Goal: Task Accomplishment & Management: Complete application form

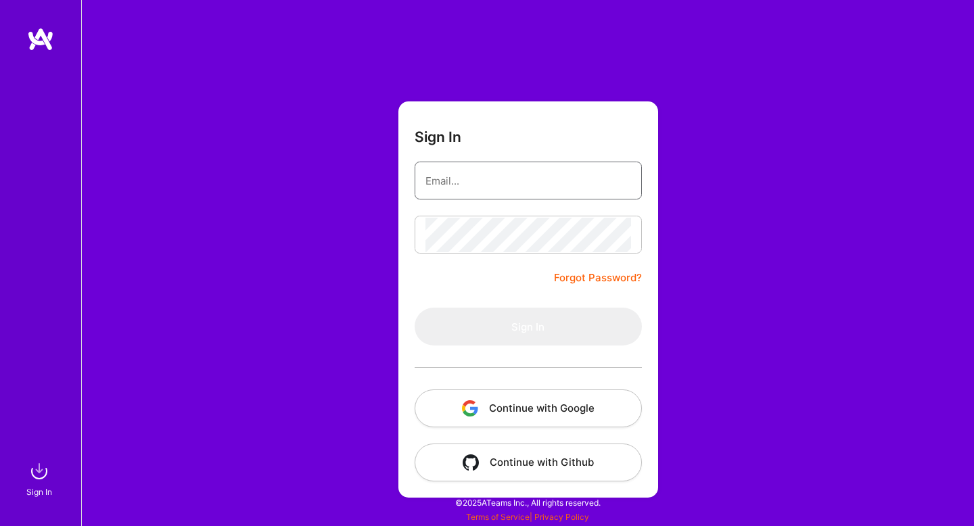
type input "[EMAIL_ADDRESS][DOMAIN_NAME]"
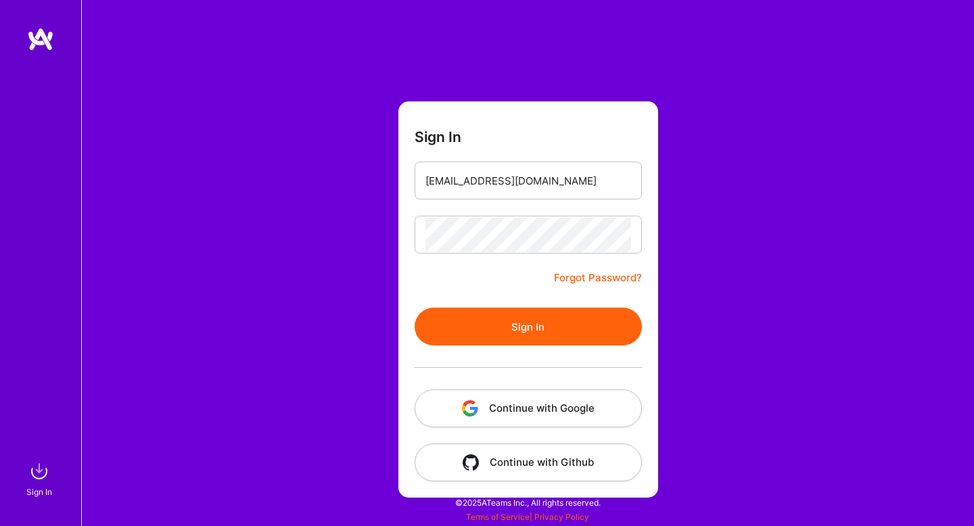
click at [513, 412] on button "Continue with Google" at bounding box center [528, 409] width 227 height 38
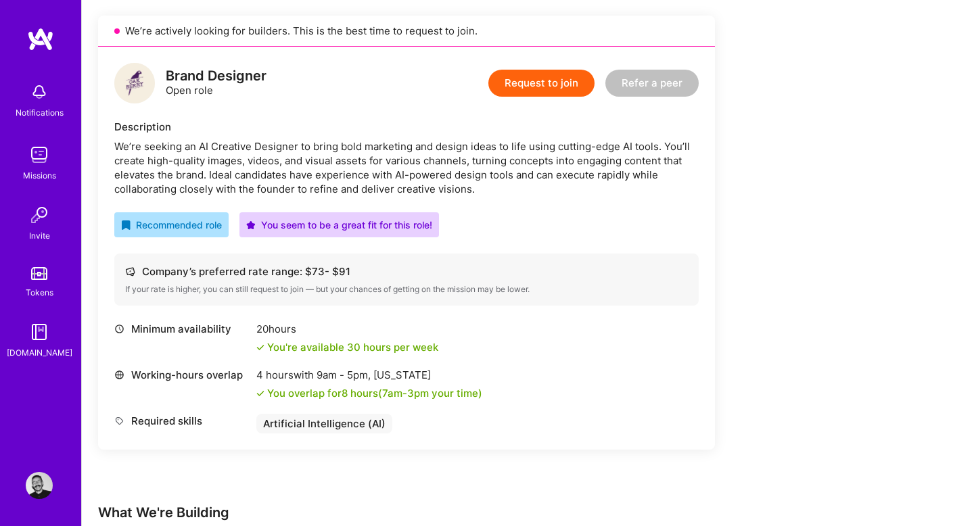
scroll to position [255, 0]
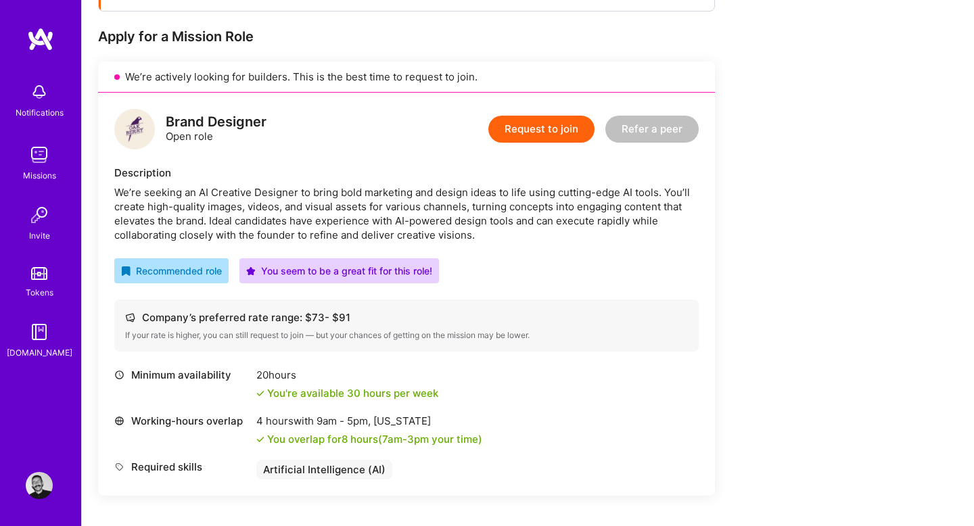
click at [530, 129] on button "Request to join" at bounding box center [541, 129] width 106 height 27
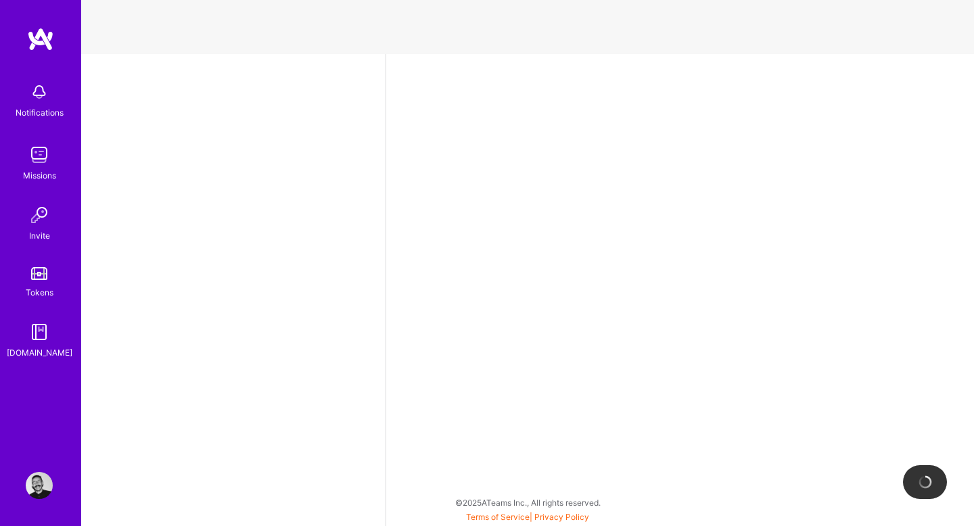
select select "MX"
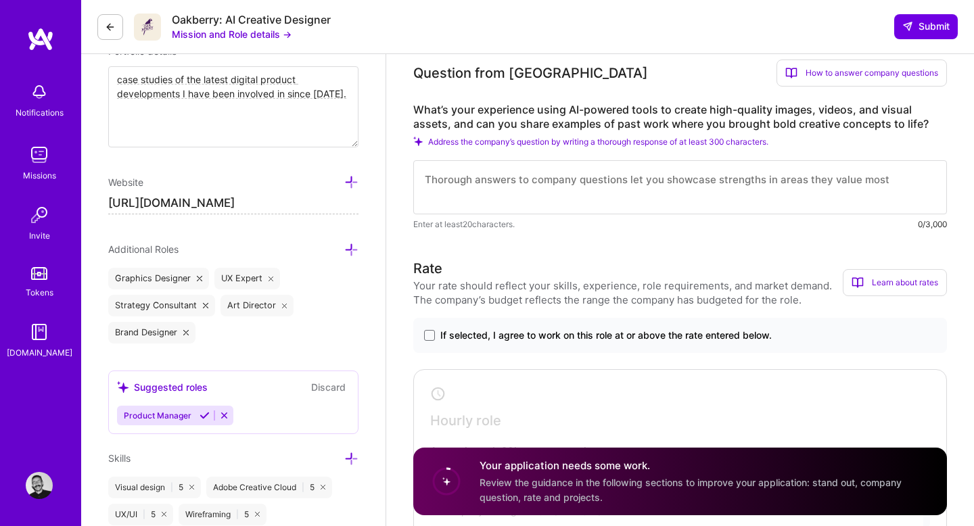
scroll to position [568, 0]
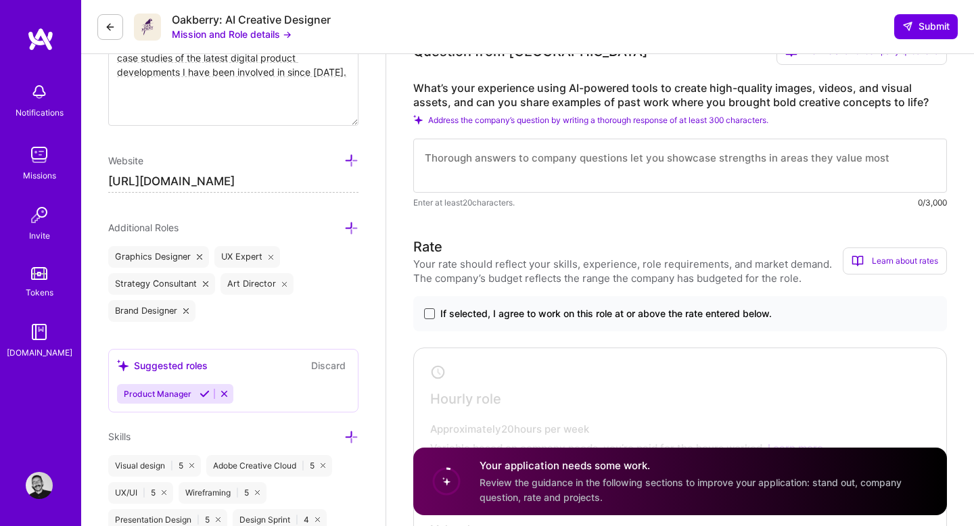
click at [433, 311] on span at bounding box center [429, 313] width 11 height 11
click at [0, 0] on input "If selected, I agree to work on this role at or above the rate entered below." at bounding box center [0, 0] width 0 height 0
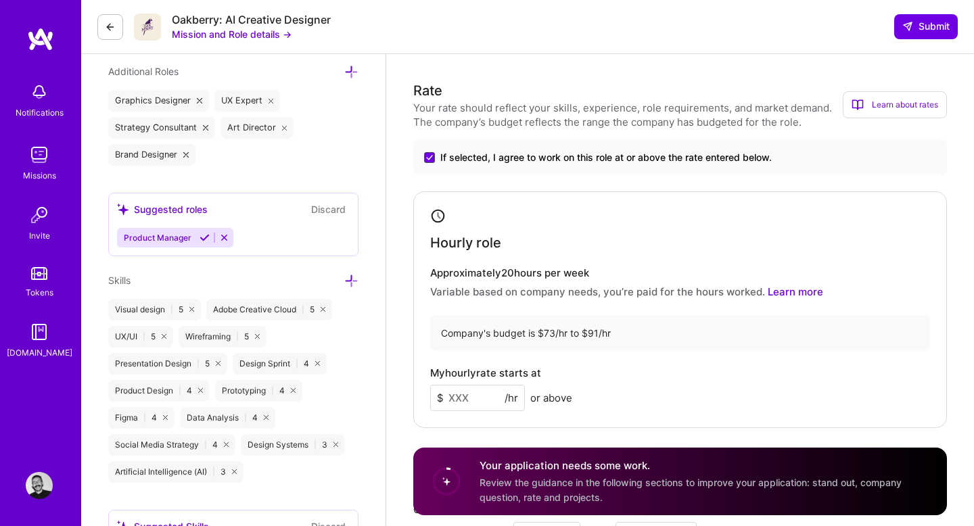
scroll to position [724, 0]
click at [473, 398] on input at bounding box center [477, 397] width 95 height 26
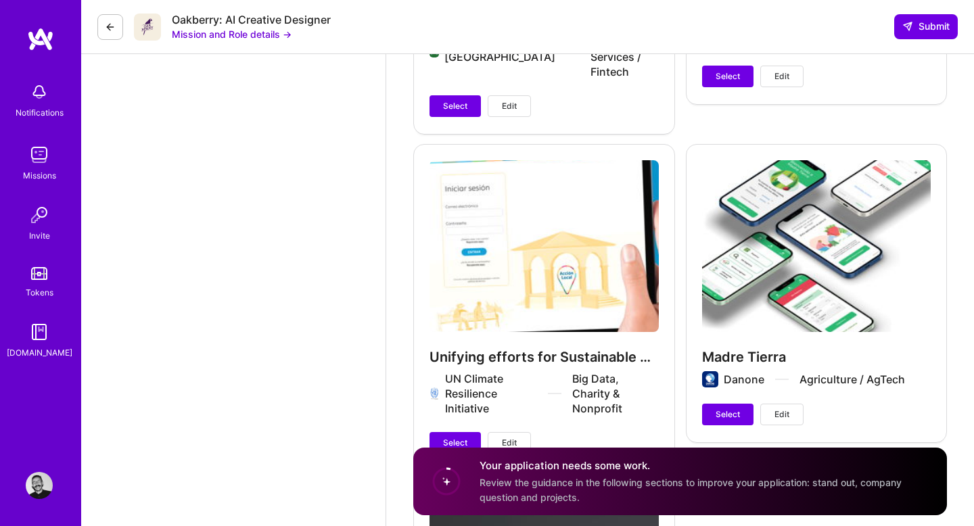
scroll to position [2210, 0]
type input "90"
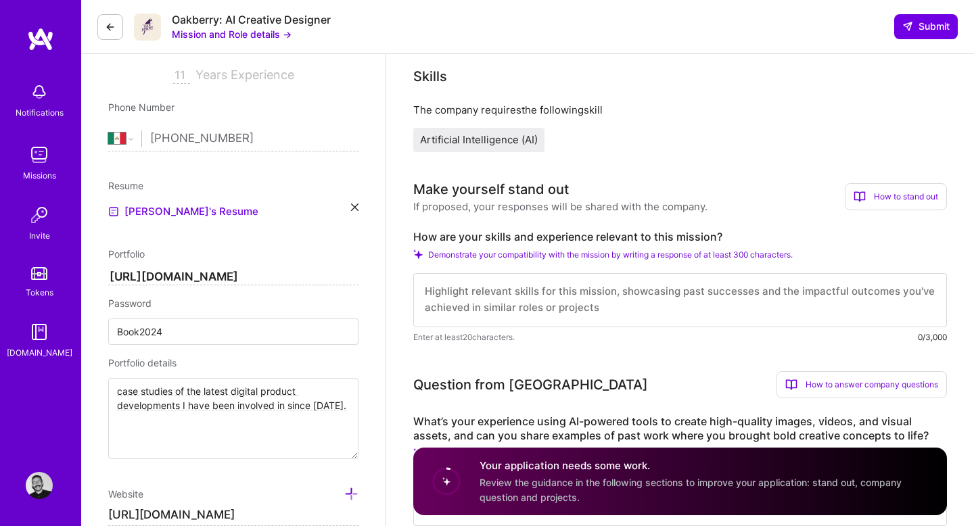
scroll to position [248, 0]
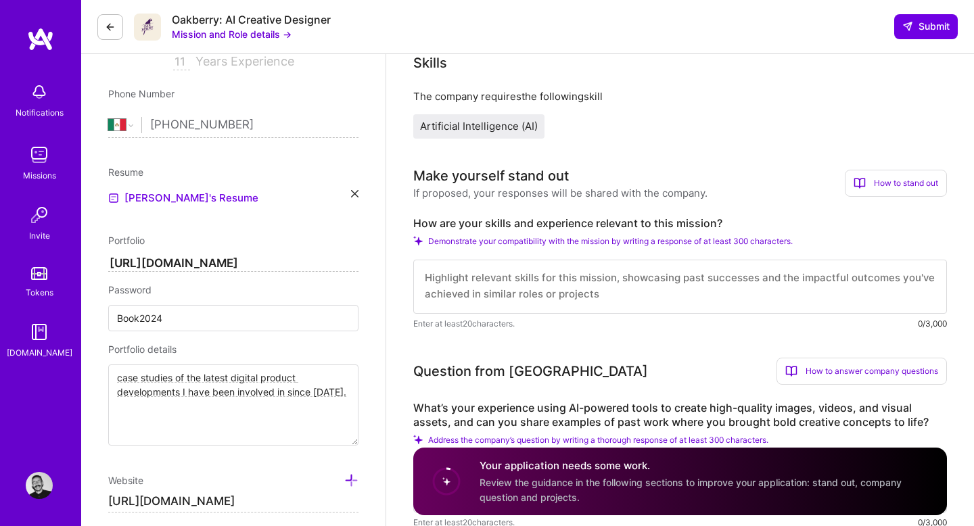
click at [879, 185] on div "How to stand out" at bounding box center [896, 183] width 102 height 27
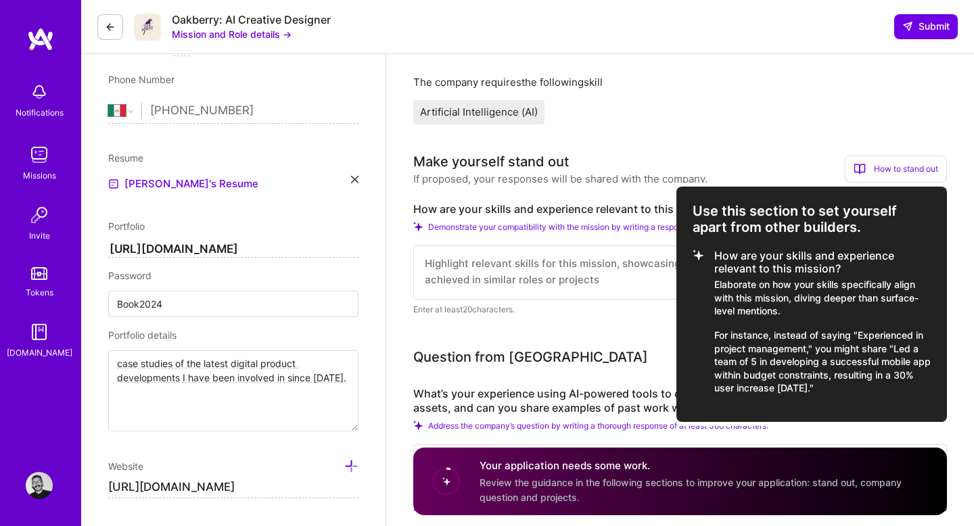
scroll to position [262, 0]
click at [543, 279] on div at bounding box center [487, 263] width 974 height 526
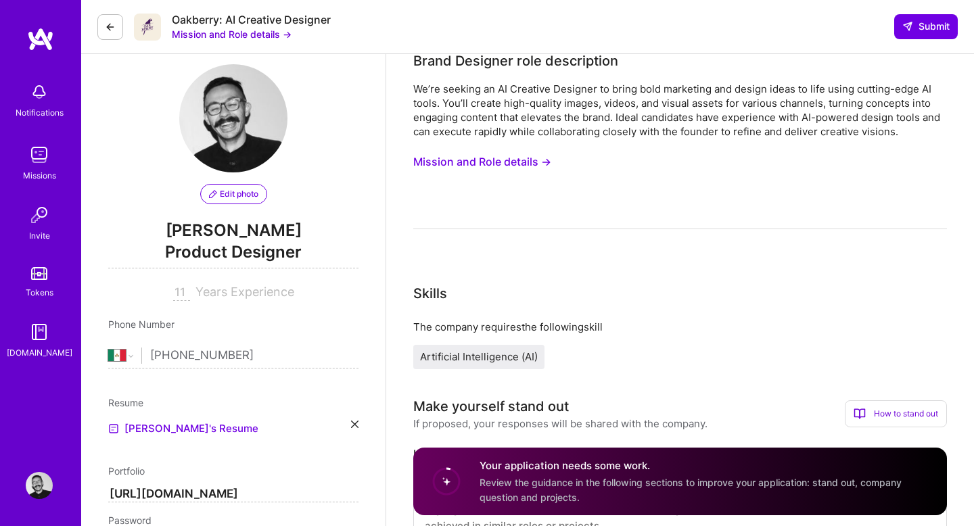
scroll to position [0, 0]
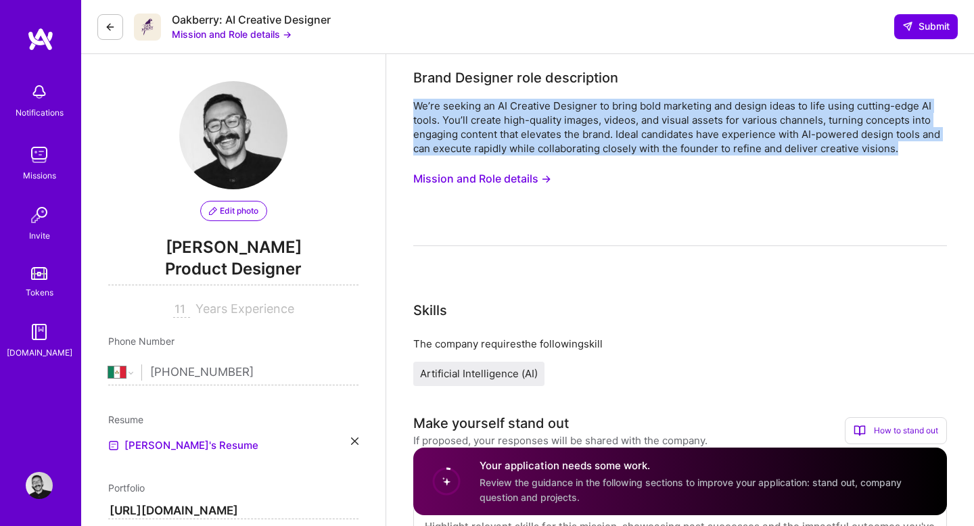
drag, startPoint x: 921, startPoint y: 145, endPoint x: 409, endPoint y: 101, distance: 513.9
copy div "We’re seeking an AI Creative Designer to bring bold marketing and design ideas …"
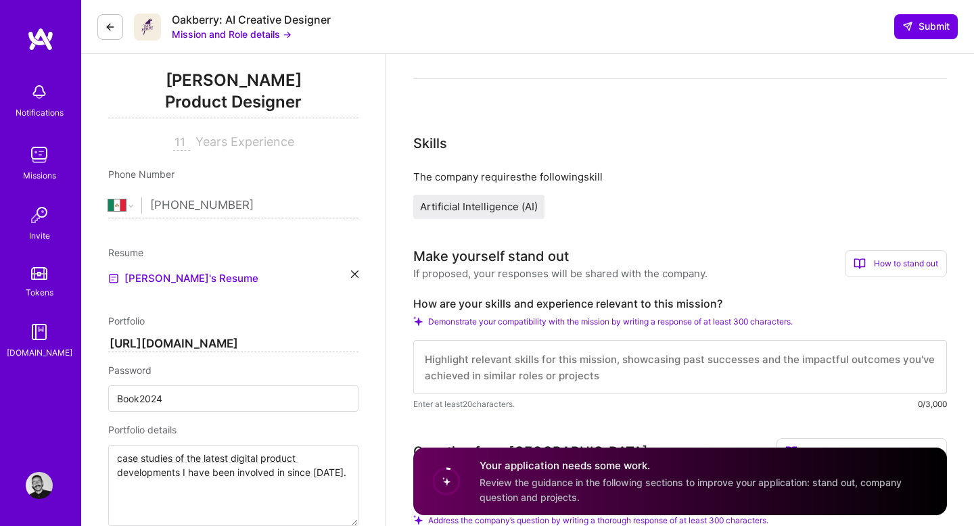
scroll to position [211, 0]
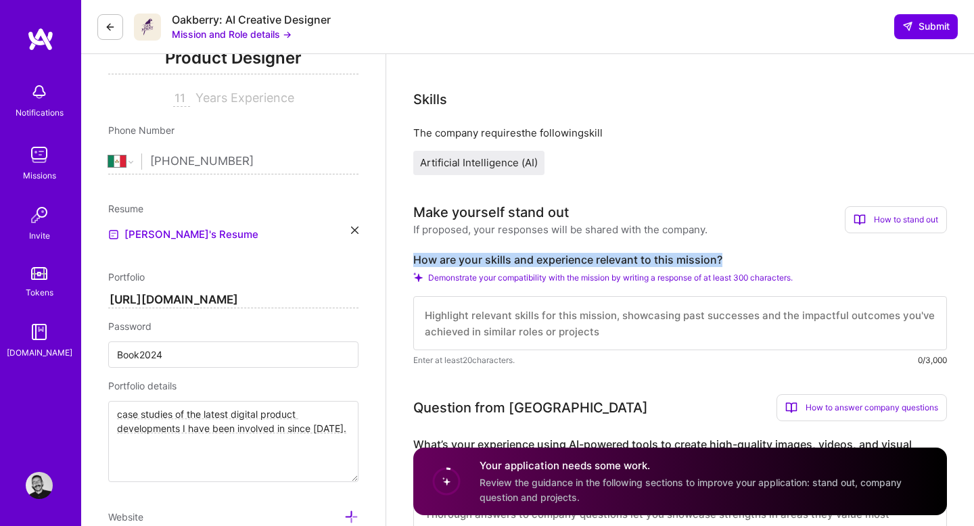
drag, startPoint x: 720, startPoint y: 257, endPoint x: 411, endPoint y: 261, distance: 308.5
copy label "How are your skills and experience relevant to this mission?"
click at [481, 323] on textarea at bounding box center [680, 323] width 534 height 54
paste textarea "I’ve designed sites and apps for U.S. restaurants, turning brand stories into d…"
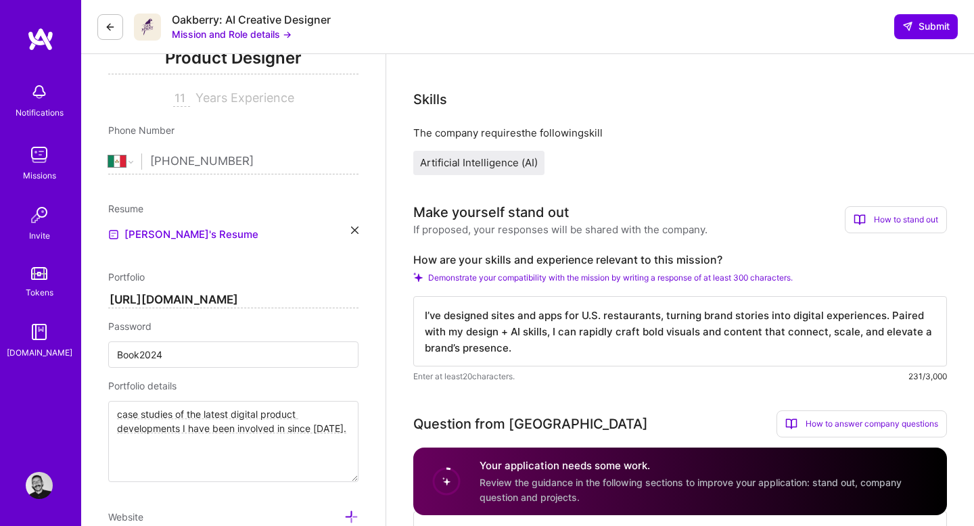
click at [561, 348] on textarea "I’ve designed sites and apps for U.S. restaurants, turning brand stories into d…" at bounding box center [680, 331] width 534 height 70
click at [519, 342] on textarea "I’ve designed sites and apps for U.S. restaurants, turning brand stories into d…" at bounding box center [680, 331] width 534 height 70
paste textarea "Over the past decade, I’ve led design across fintech, startups, and creative st…"
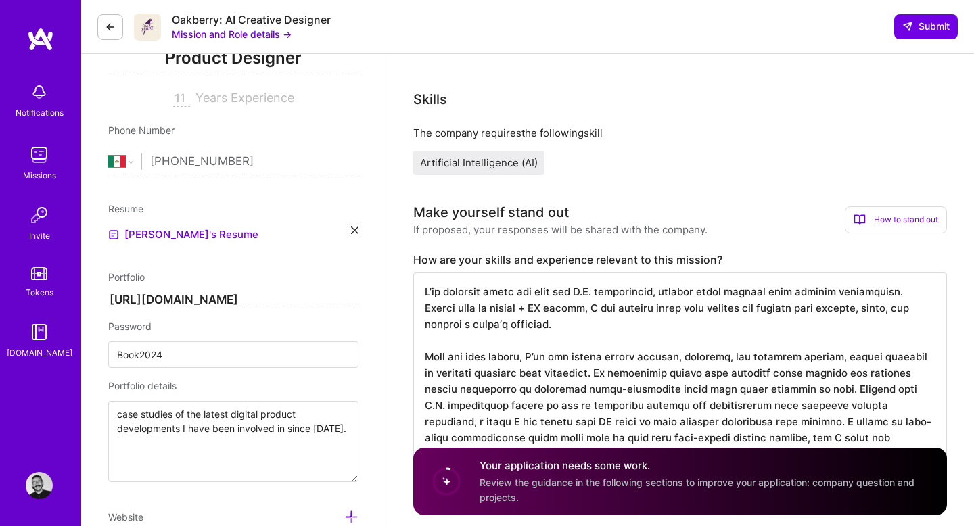
click at [423, 294] on textarea at bounding box center [680, 381] width 534 height 216
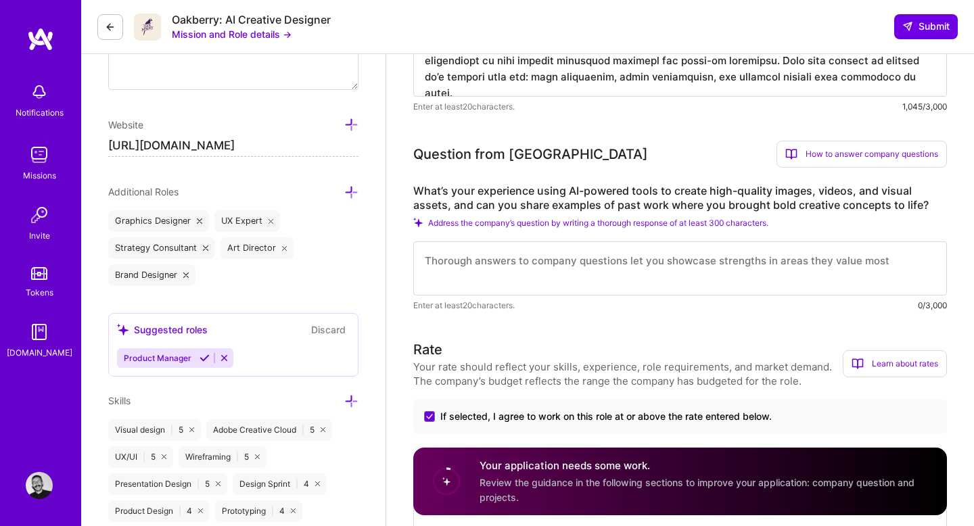
scroll to position [605, 0]
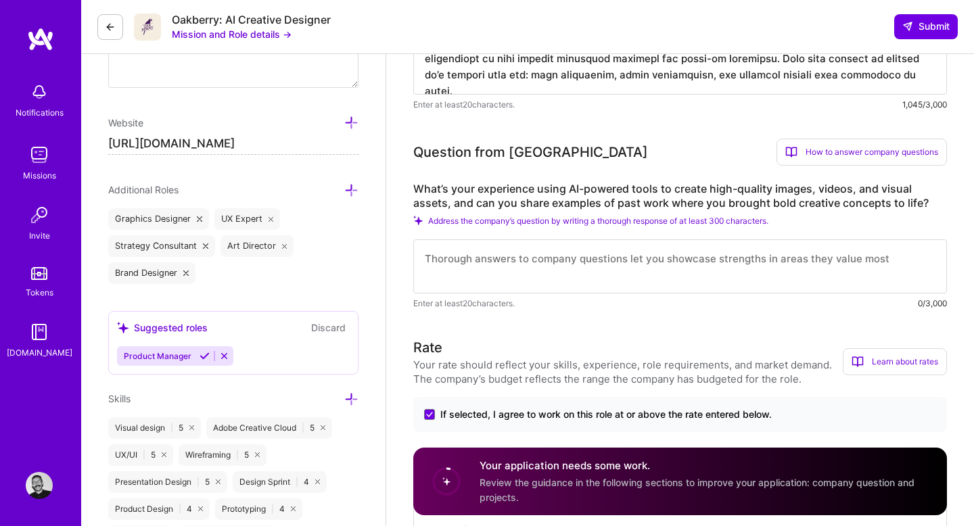
type textarea "lor ips dolo 4 sitam C’ad elitsedd eiusm tem inci utl E.D. magnaaliqua, enimadm…"
click at [537, 281] on textarea at bounding box center [680, 266] width 534 height 54
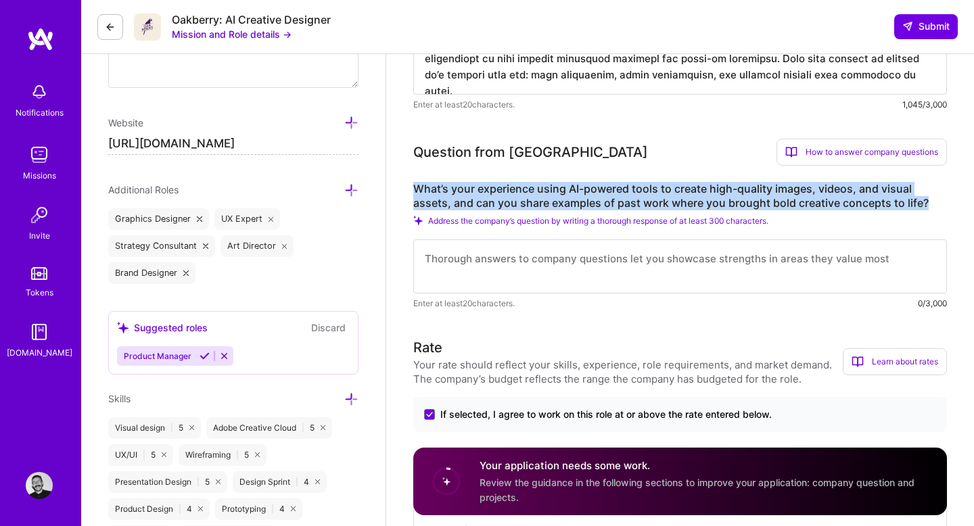
drag, startPoint x: 938, startPoint y: 198, endPoint x: 415, endPoint y: 189, distance: 522.9
click at [415, 189] on label "What’s your experience using AI-powered tools to create high-quality images, vi…" at bounding box center [680, 196] width 534 height 28
copy label "What’s your experience using AI-powered tools to create high-quality images, vi…"
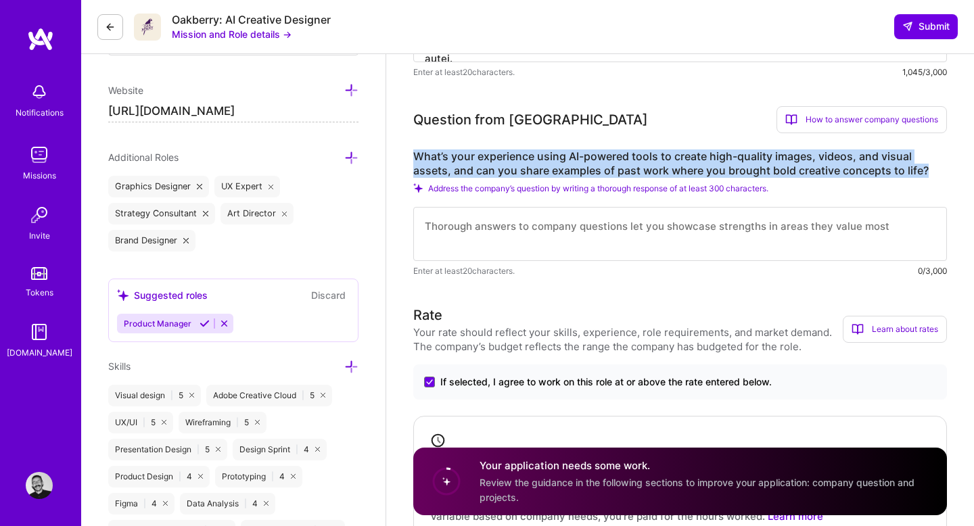
scroll to position [640, 0]
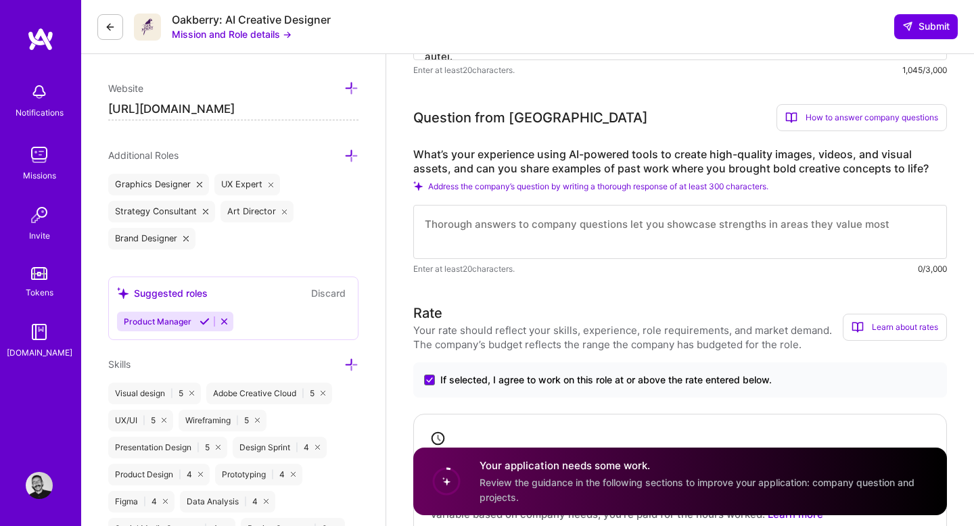
click at [479, 231] on textarea at bounding box center [680, 232] width 534 height 54
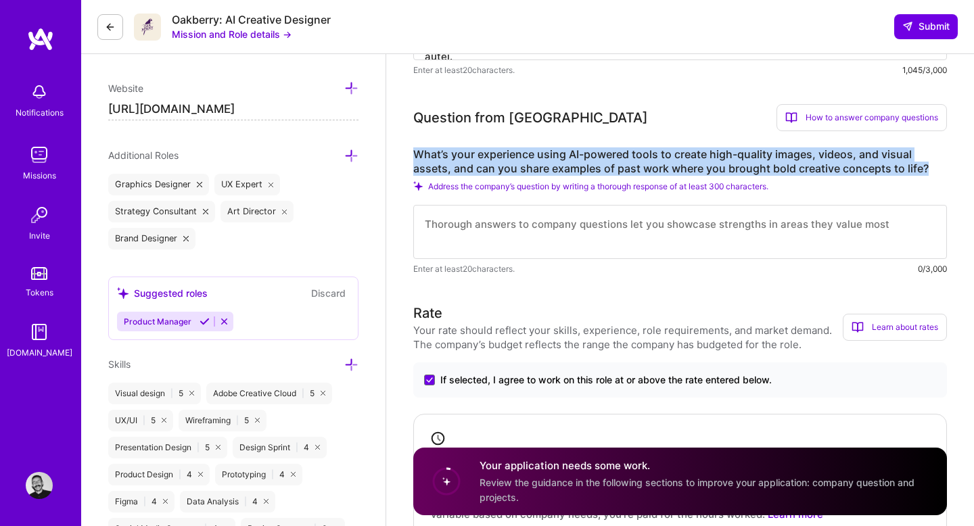
drag, startPoint x: 933, startPoint y: 165, endPoint x: 404, endPoint y: 158, distance: 529.7
copy label "What’s your experience using AI-powered tools to create high-quality images, vi…"
click at [443, 235] on textarea at bounding box center [680, 232] width 534 height 54
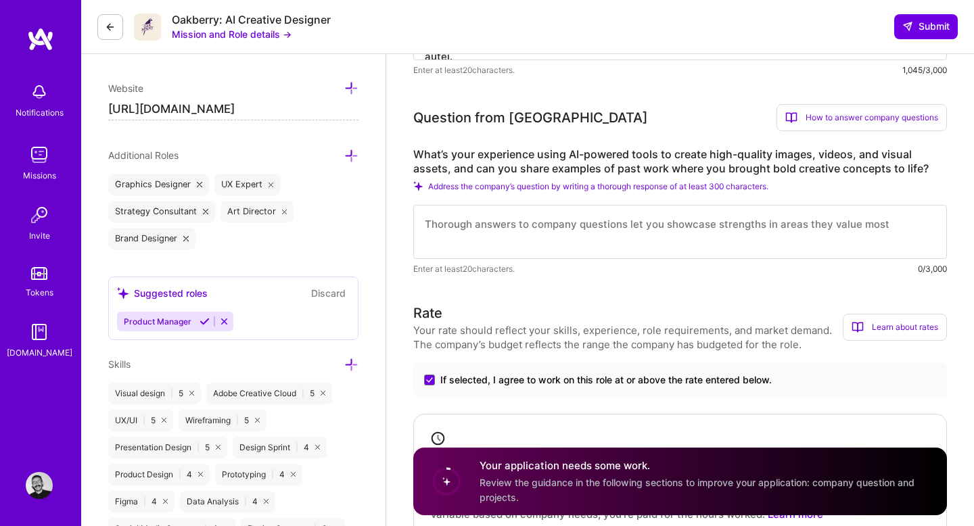
paste textarea "AI has become an extension of my creative ability. With my diverse background, …"
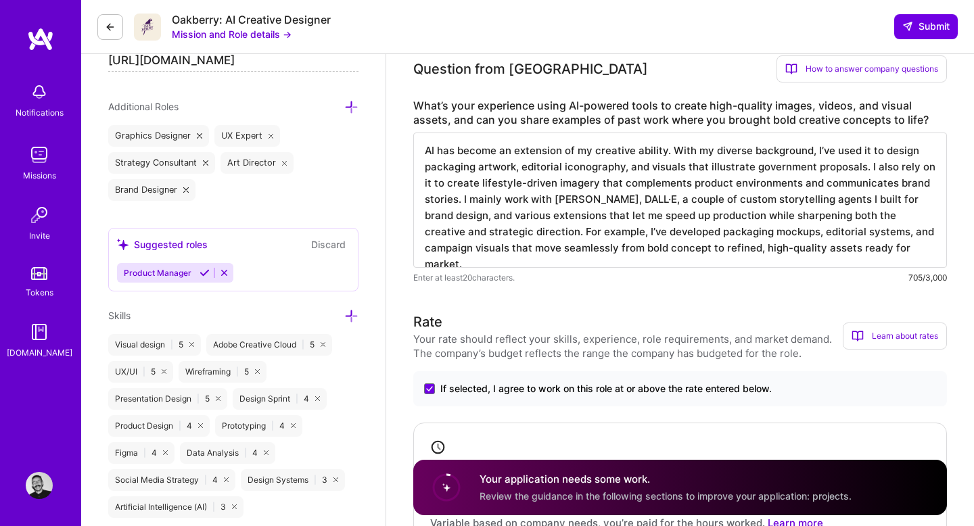
scroll to position [687, 0]
drag, startPoint x: 859, startPoint y: 250, endPoint x: 473, endPoint y: 232, distance: 386.7
click at [473, 232] on textarea "AI has become an extension of my creative ability. With my diverse background, …" at bounding box center [680, 201] width 534 height 135
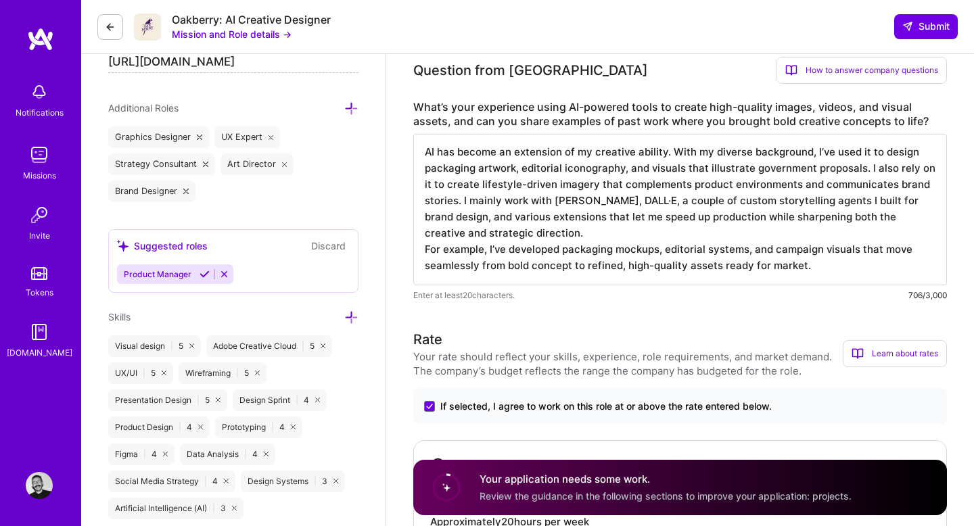
click at [639, 250] on textarea "AI has become an extension of my creative ability. With my diverse background, …" at bounding box center [680, 210] width 534 height 152
click at [639, 249] on textarea "AI has become an extension of my creative ability. With my diverse background, …" at bounding box center [680, 210] width 534 height 152
click at [837, 270] on textarea "AI has become an extension of my creative ability. With my diverse background, …" at bounding box center [680, 210] width 534 height 152
click at [664, 250] on textarea "AI has become an extension of my creative ability. With my diverse background, …" at bounding box center [680, 210] width 534 height 152
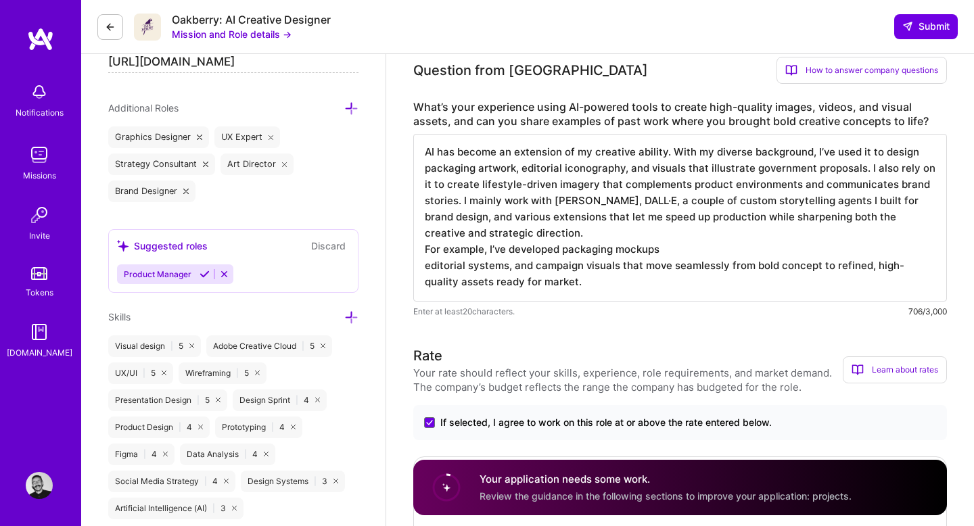
click at [509, 267] on textarea "AI has become an extension of my creative ability. With my diverse background, …" at bounding box center [680, 218] width 534 height 168
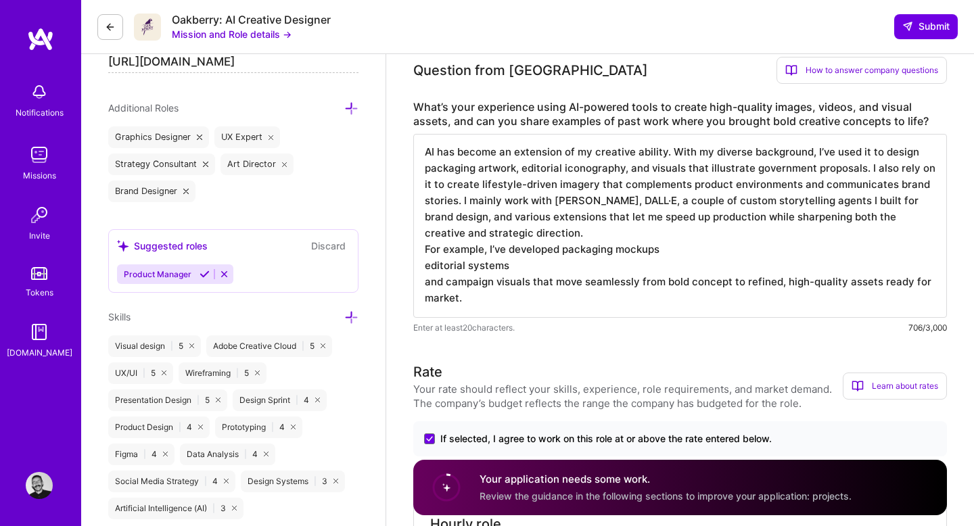
click at [532, 279] on textarea "AI has become an extension of my creative ability. With my diverse background, …" at bounding box center [680, 226] width 534 height 184
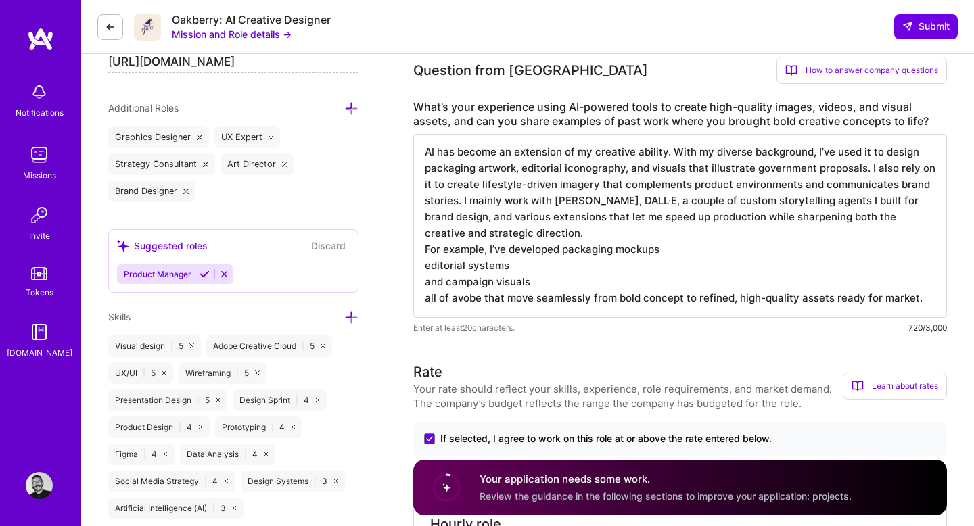
click at [490, 302] on textarea "AI has become an extension of my creative ability. With my diverse background, …" at bounding box center [680, 226] width 534 height 184
click at [627, 298] on textarea "AI has become an extension of my creative ability. With my diverse background, …" at bounding box center [680, 226] width 534 height 184
click at [532, 261] on textarea "AI has become an extension of my creative ability. With my diverse background, …" at bounding box center [680, 226] width 534 height 184
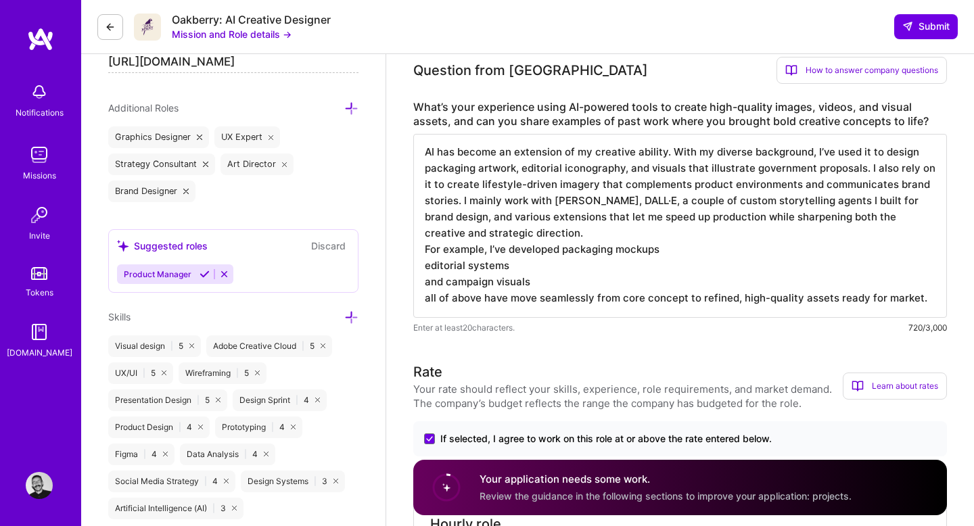
click at [489, 252] on textarea "AI has become an extension of my creative ability. With my diverse background, …" at bounding box center [680, 226] width 534 height 184
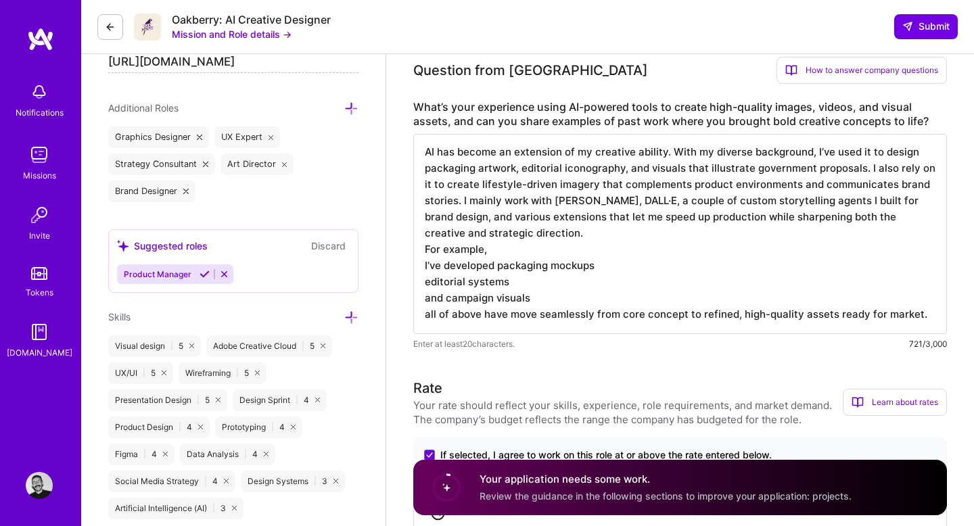
click at [508, 248] on textarea "AI has become an extension of my creative ability. With my diverse background, …" at bounding box center [680, 234] width 534 height 200
click at [607, 261] on textarea "AI has become an extension of my creative ability. With my diverse background, …" at bounding box center [680, 234] width 534 height 200
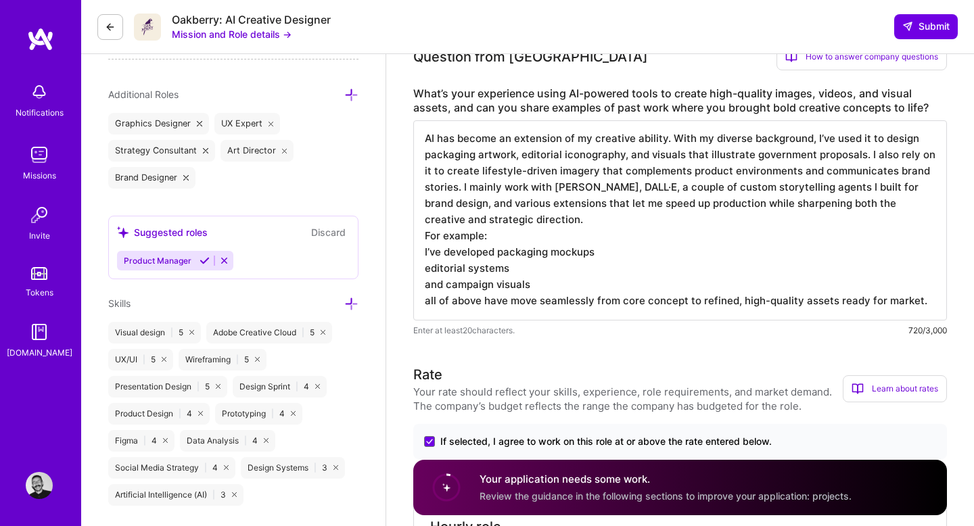
click at [514, 268] on textarea "AI has become an extension of my creative ability. With my diverse background, …" at bounding box center [680, 220] width 534 height 200
click at [536, 284] on textarea "AI has become an extension of my creative ability. With my diverse background, …" at bounding box center [680, 220] width 534 height 200
click at [447, 281] on textarea "AI has become an extension of my creative ability. With my diverse background, …" at bounding box center [680, 220] width 534 height 200
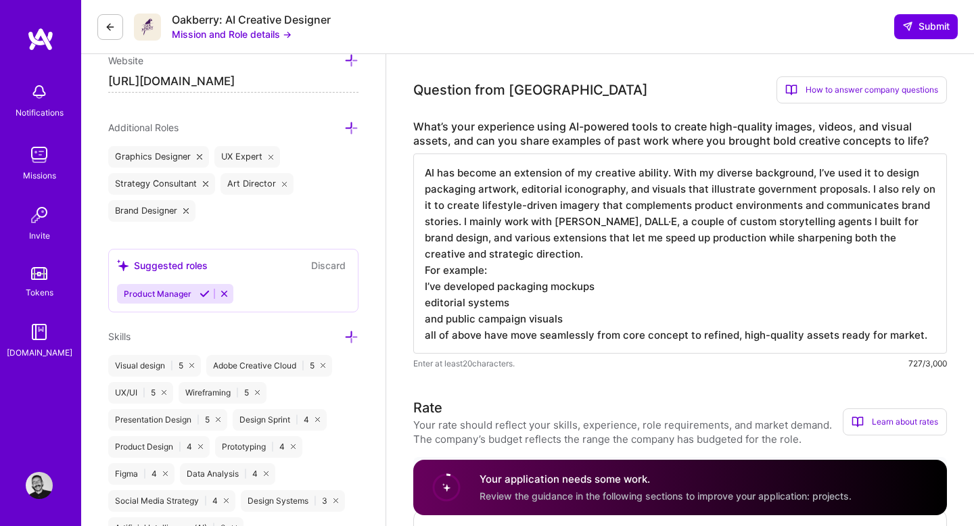
scroll to position [649, 0]
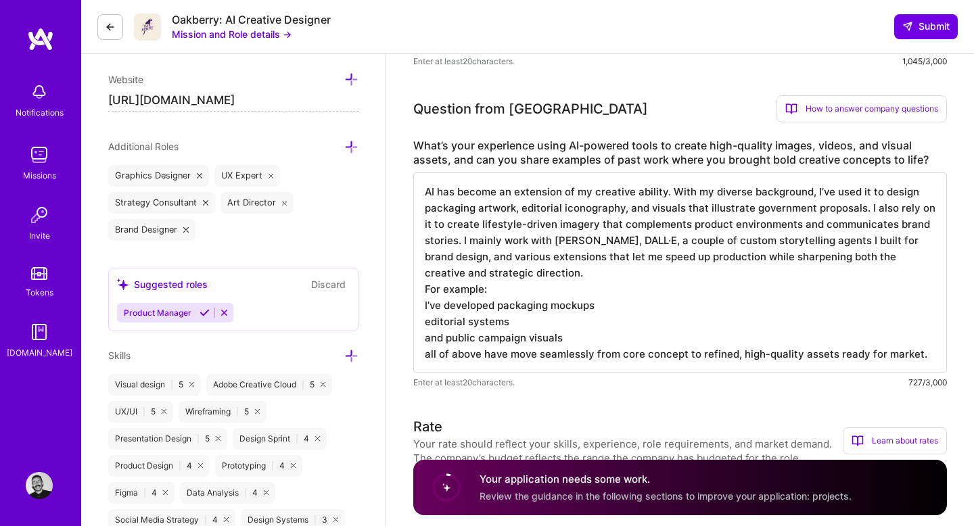
click at [599, 308] on textarea "AI has become an extension of my creative ability. With my diverse background, …" at bounding box center [680, 272] width 534 height 200
click at [568, 304] on textarea "AI has become an extension of my creative ability. With my diverse background, …" at bounding box center [680, 272] width 534 height 200
click at [614, 306] on textarea "AI has become an extension of my creative ability. With my diverse background, …" at bounding box center [680, 272] width 534 height 200
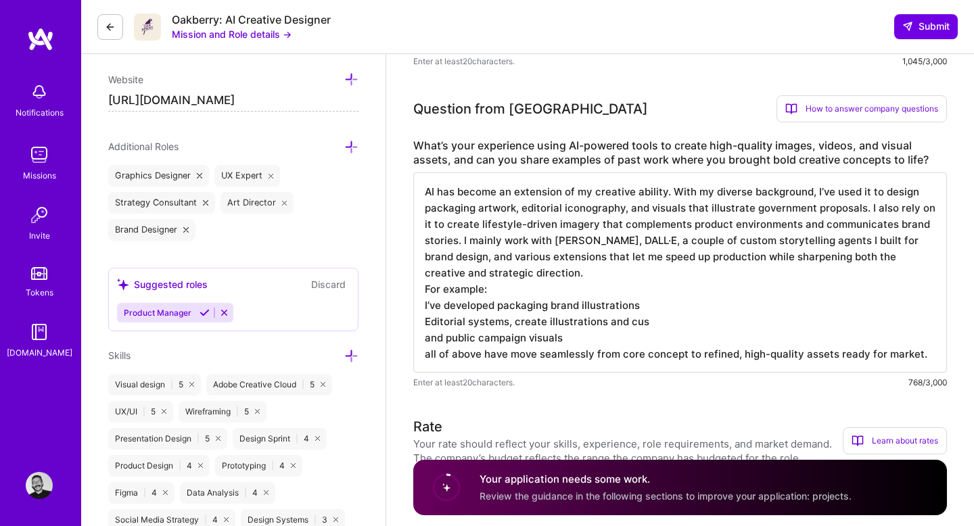
click at [569, 323] on textarea "AI has become an extension of my creative ability. With my diverse background, …" at bounding box center [680, 272] width 534 height 200
click at [654, 327] on textarea "AI has become an extension of my creative ability. With my diverse background, …" at bounding box center [680, 272] width 534 height 200
click at [546, 322] on textarea "AI has become an extension of my creative ability. With my diverse background, …" at bounding box center [680, 272] width 534 height 200
click at [548, 323] on textarea "AI has become an extension of my creative ability. With my diverse background, …" at bounding box center [680, 272] width 534 height 200
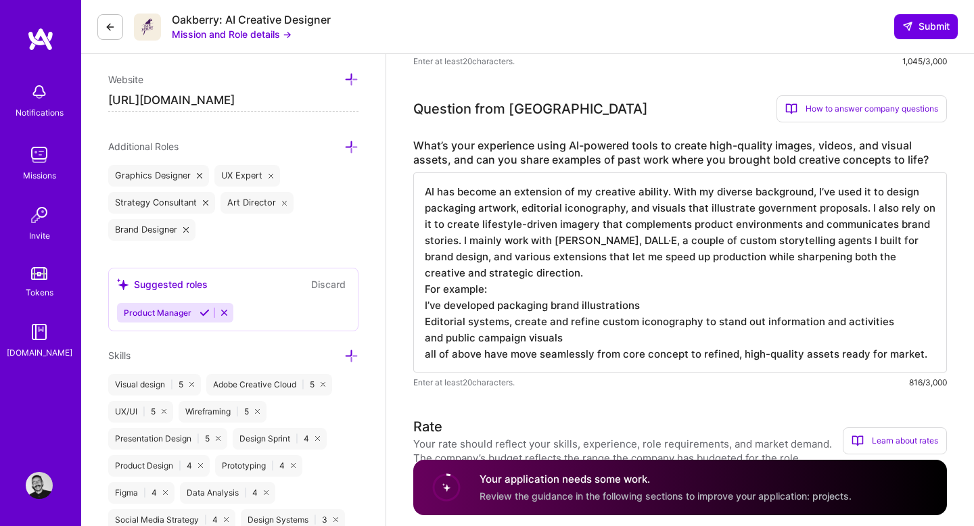
click at [584, 341] on textarea "AI has become an extension of my creative ability. With my diverse background, …" at bounding box center [680, 272] width 534 height 200
click at [563, 339] on textarea "AI has become an extension of my creative ability. With my diverse background, …" at bounding box center [680, 272] width 534 height 200
paste textarea "to convey the government's objectives"
click at [651, 308] on textarea "AI has become an extension of my creative ability. With my diverse background, …" at bounding box center [680, 272] width 534 height 200
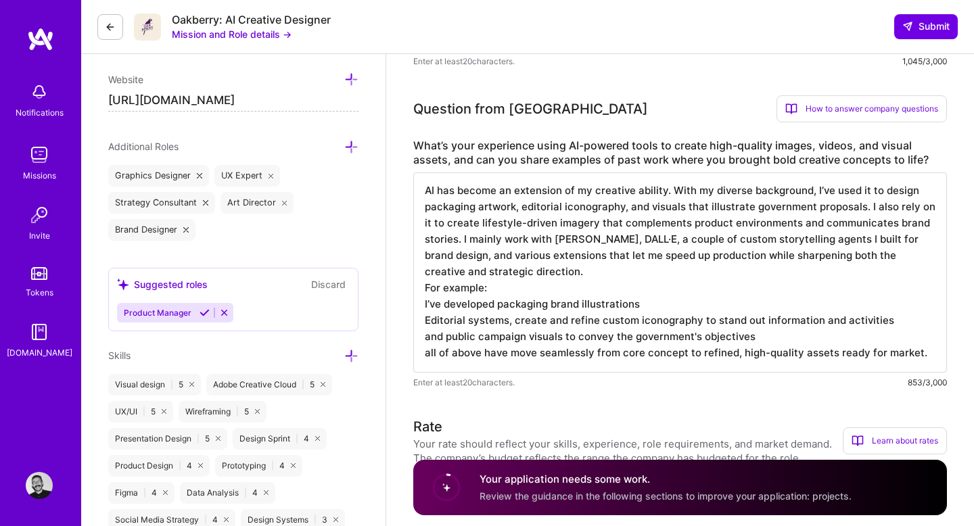
click at [758, 340] on textarea "AI has become an extension of my creative ability. With my diverse background, …" at bounding box center [680, 272] width 534 height 200
click at [710, 307] on textarea "AI has become an extension of my creative ability. With my diverse background, …" at bounding box center [680, 272] width 534 height 200
paste textarea "[URL][DOMAIN_NAME]"
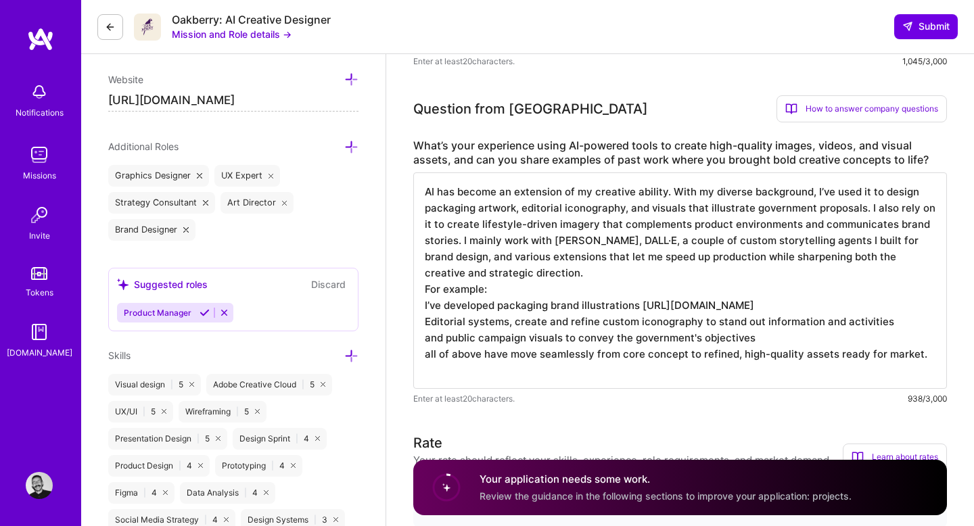
click at [902, 338] on textarea "AI has become an extension of my creative ability. With my diverse background, …" at bounding box center [680, 280] width 534 height 216
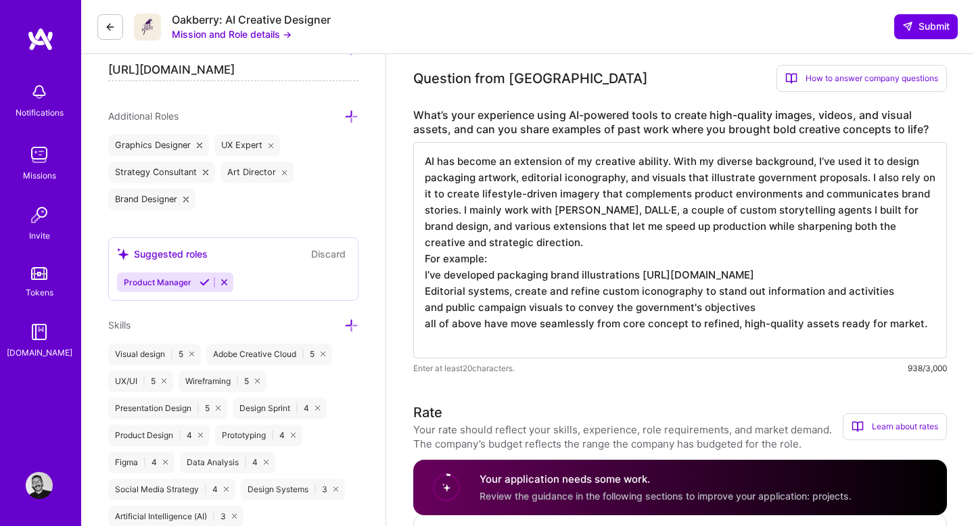
scroll to position [676, 0]
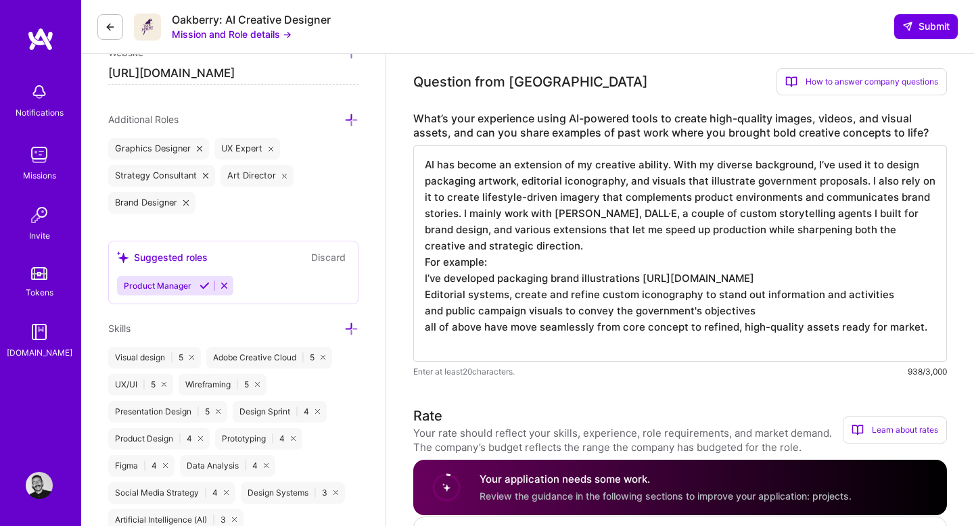
click at [770, 324] on textarea "AI has become an extension of my creative ability. With my diverse background, …" at bounding box center [680, 253] width 534 height 216
paste textarea "[URL][DOMAIN_NAME]"
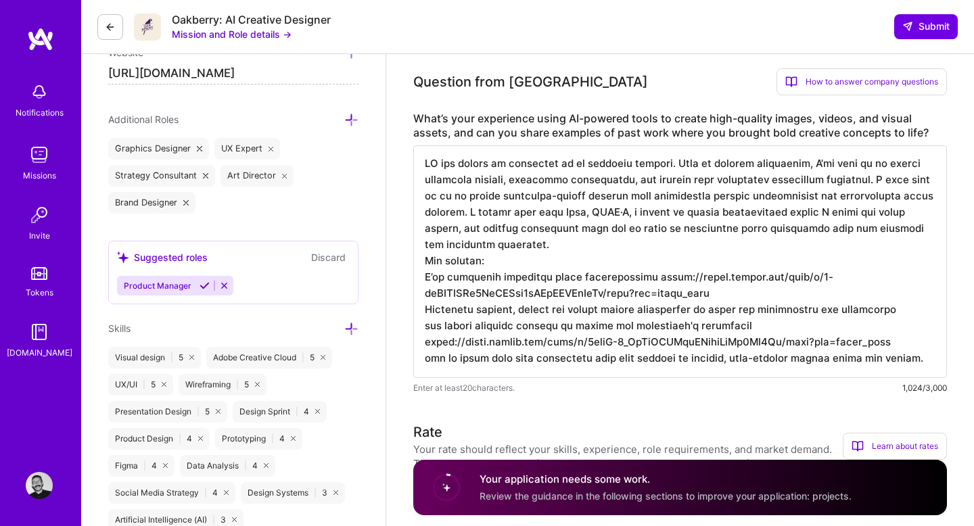
click at [906, 309] on textarea at bounding box center [680, 261] width 534 height 233
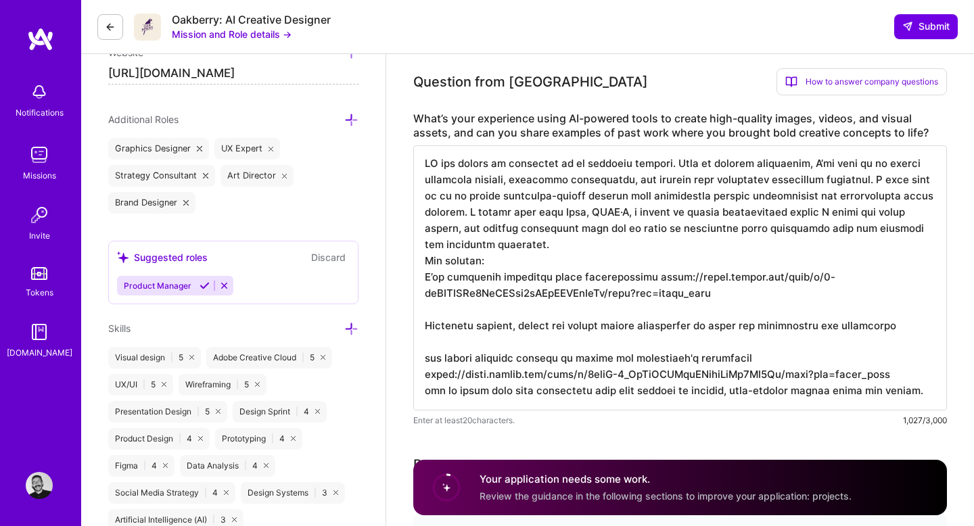
click at [891, 327] on textarea at bounding box center [680, 277] width 534 height 265
paste textarea "[URL][DOMAIN_NAME]"
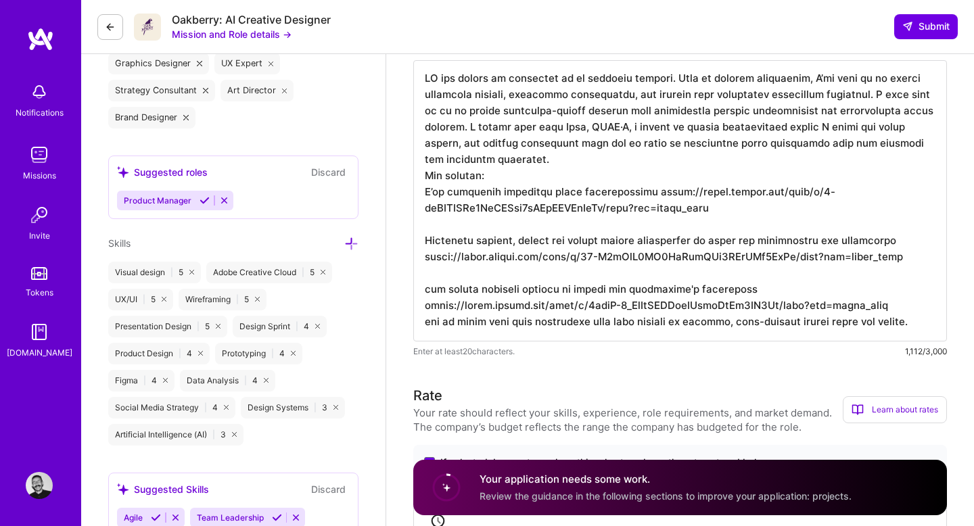
scroll to position [763, 0]
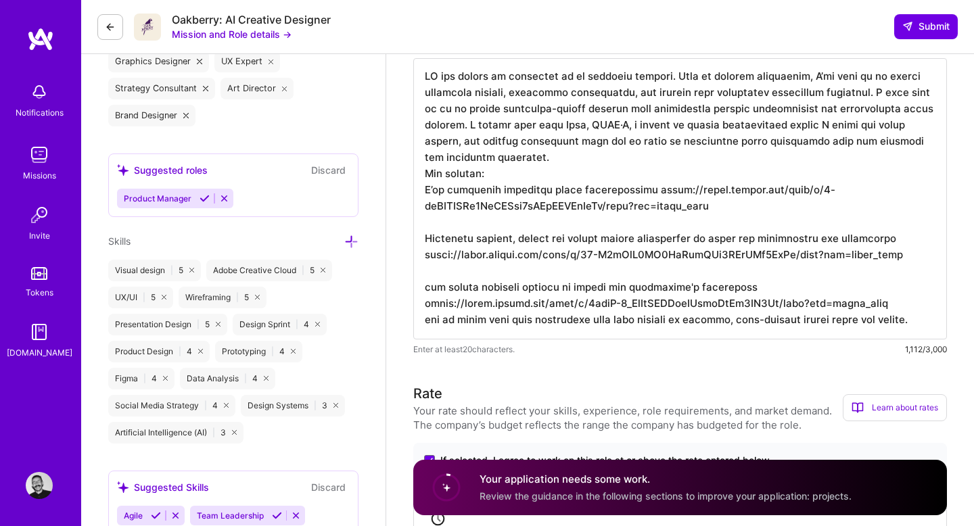
click at [904, 302] on textarea at bounding box center [680, 198] width 534 height 281
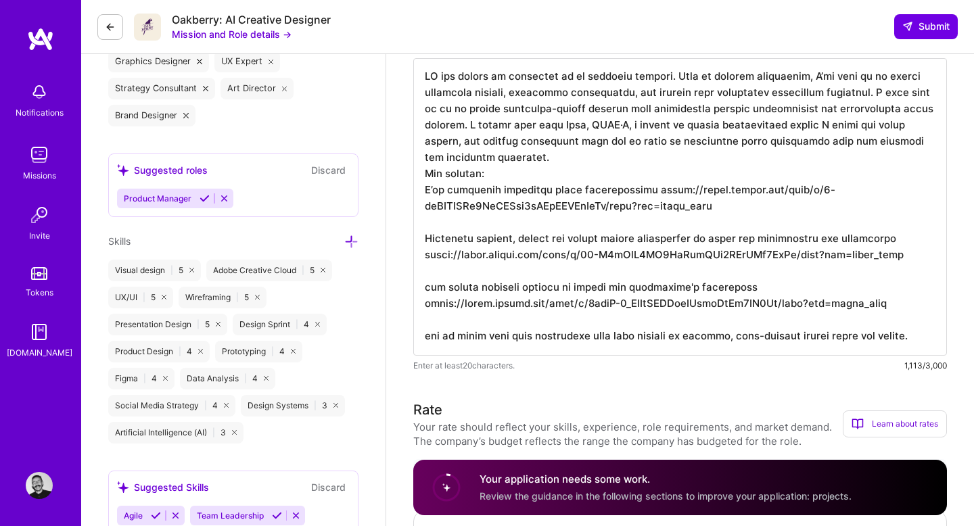
scroll to position [0, 0]
click at [480, 162] on textarea at bounding box center [680, 207] width 534 height 298
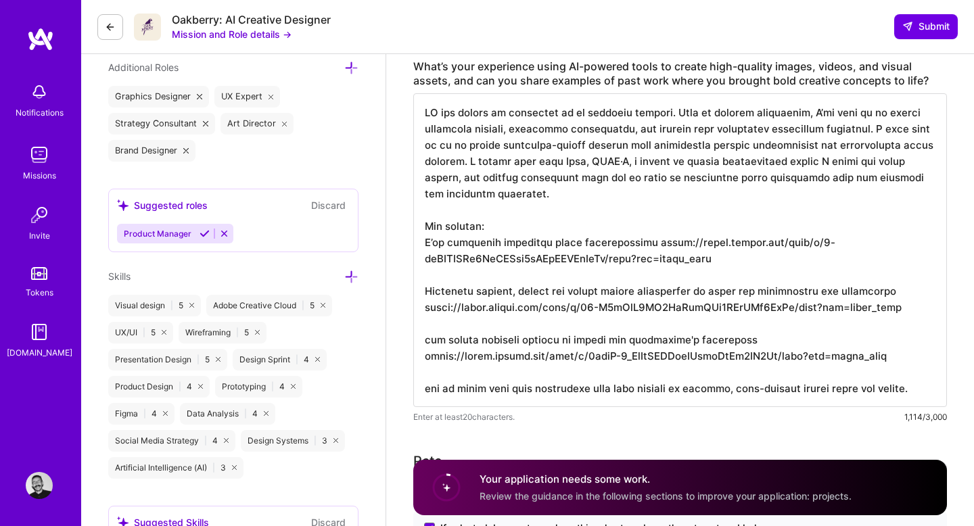
scroll to position [1, 0]
click at [929, 387] on textarea at bounding box center [680, 250] width 534 height 314
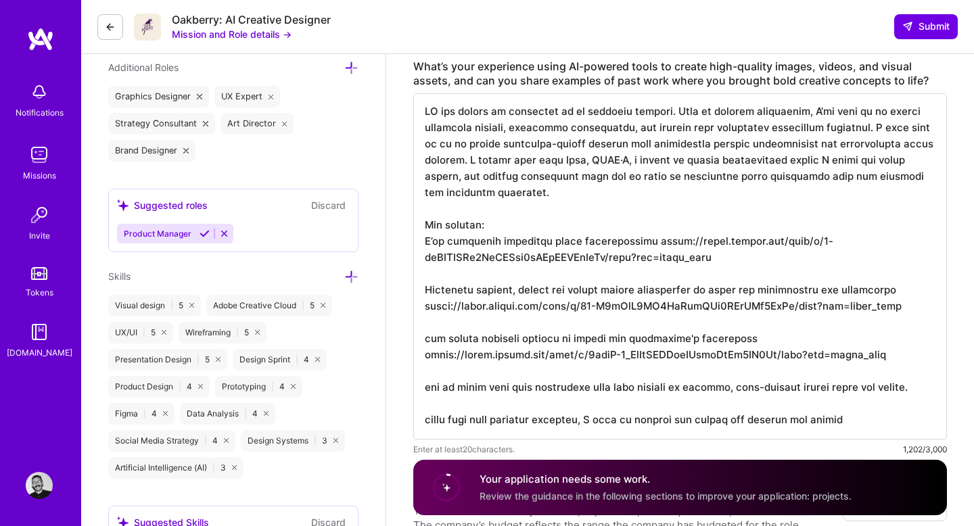
click at [792, 421] on textarea at bounding box center [680, 266] width 534 height 346
click at [672, 421] on textarea at bounding box center [680, 266] width 534 height 346
click at [555, 438] on textarea at bounding box center [680, 274] width 534 height 363
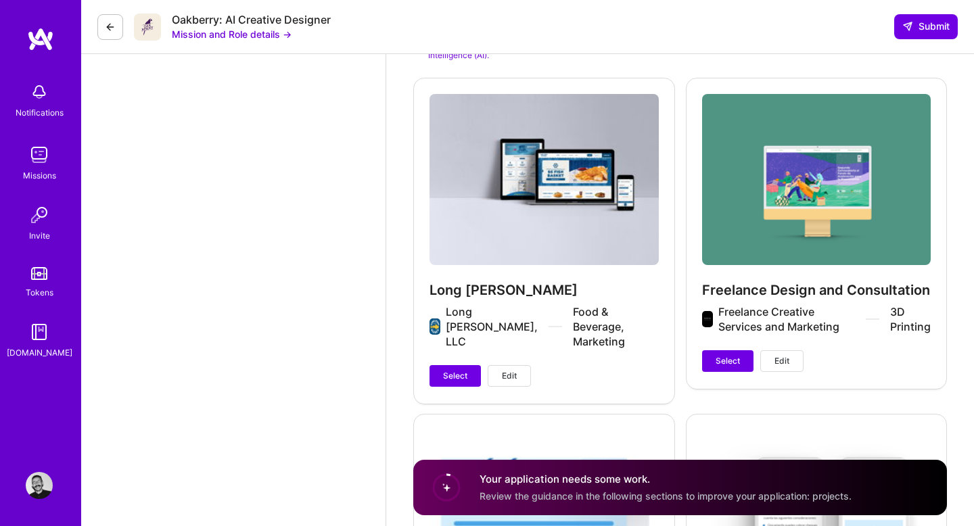
scroll to position [2014, 0]
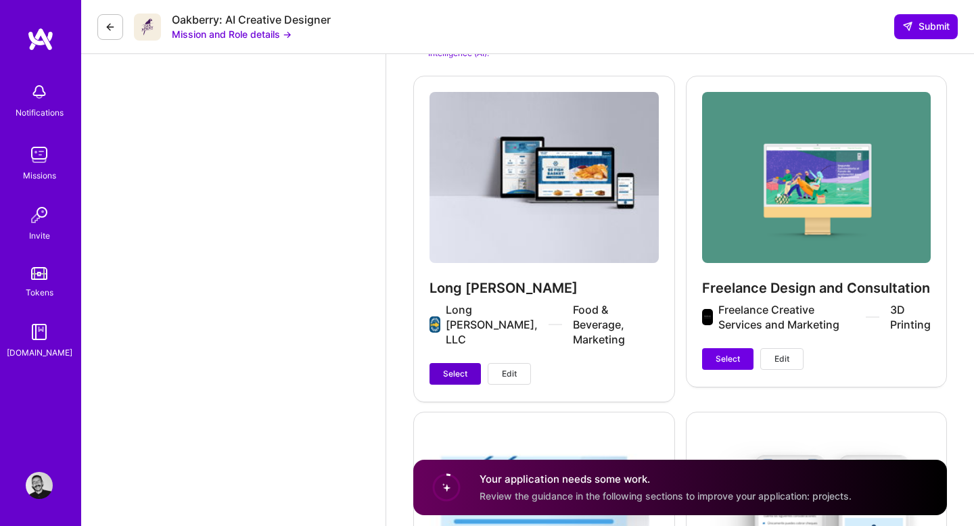
click at [439, 363] on button "Select" at bounding box center [455, 374] width 51 height 22
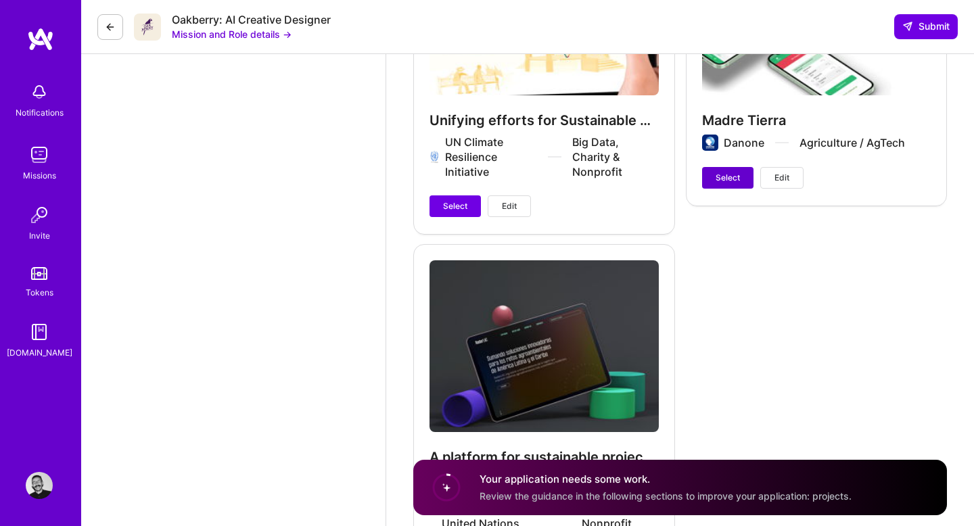
scroll to position [2982, 0]
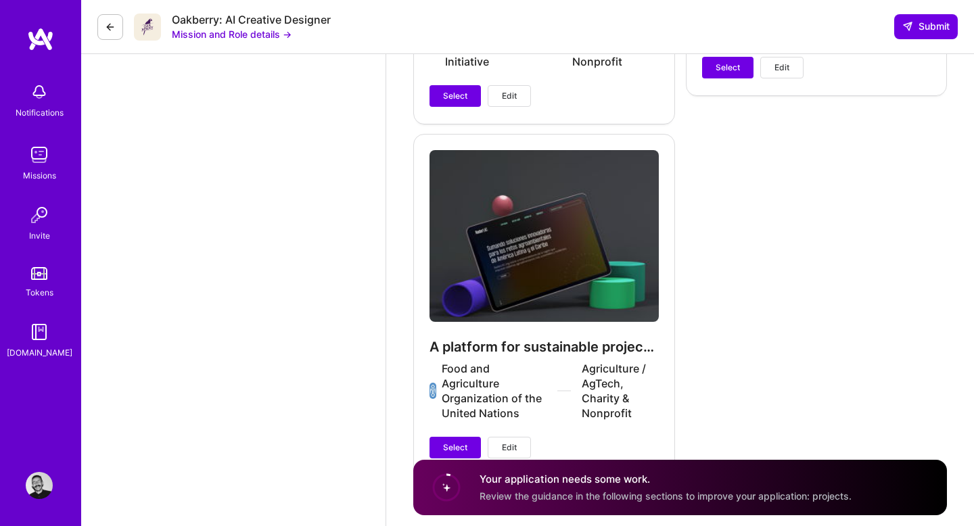
click at [423, 407] on div "A platform for sustainable projects in the agro-industry based in LATAM & Carib…" at bounding box center [544, 304] width 262 height 341
click at [455, 442] on span "Select" at bounding box center [455, 448] width 24 height 12
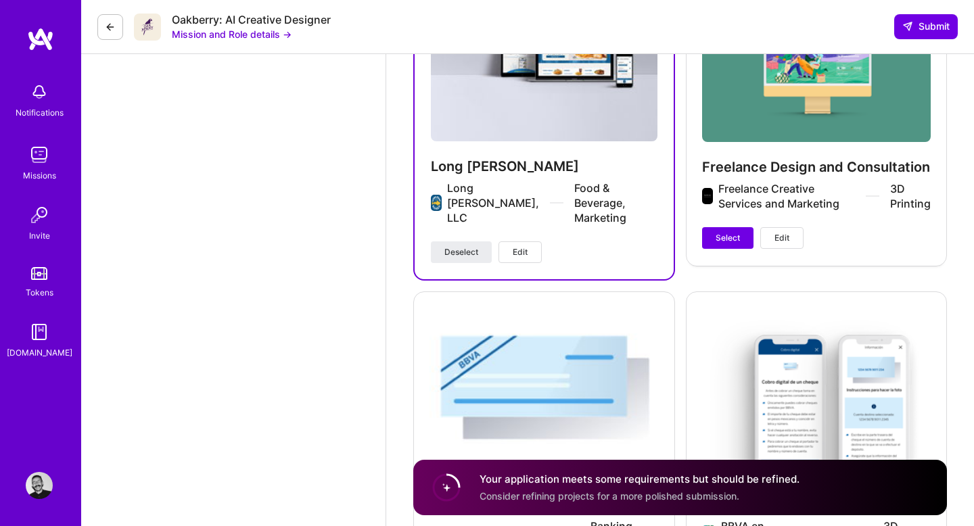
scroll to position [2068, 0]
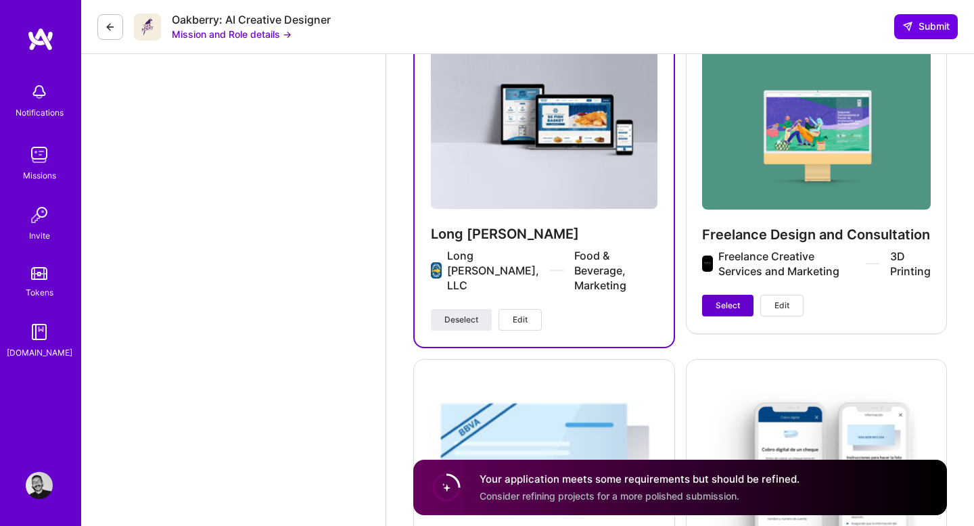
click at [727, 301] on span "Select" at bounding box center [728, 306] width 24 height 12
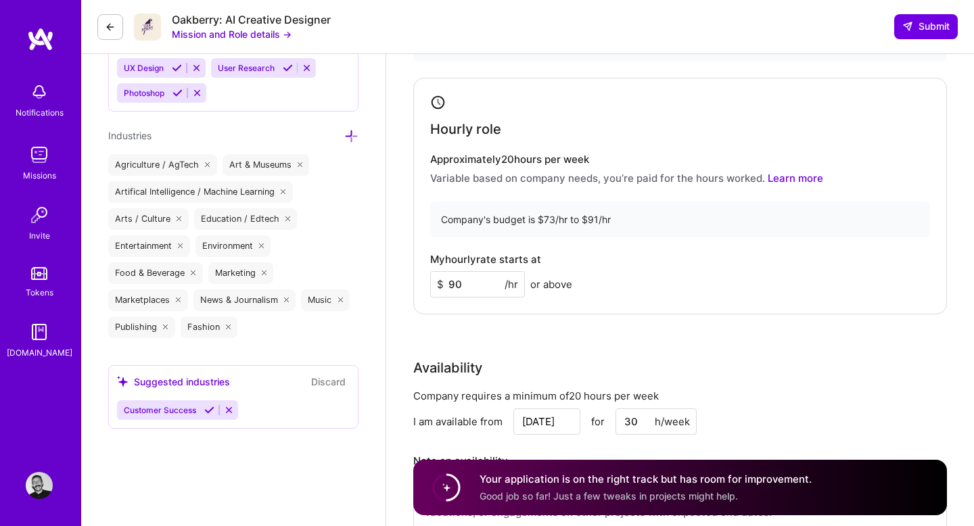
scroll to position [841, 0]
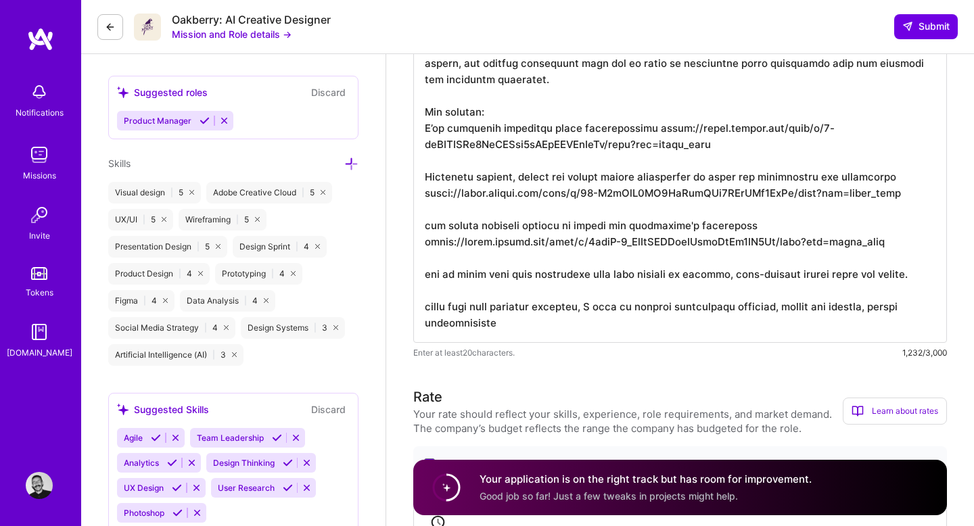
click at [514, 313] on textarea at bounding box center [680, 161] width 534 height 363
click at [507, 321] on textarea at bounding box center [680, 161] width 534 height 363
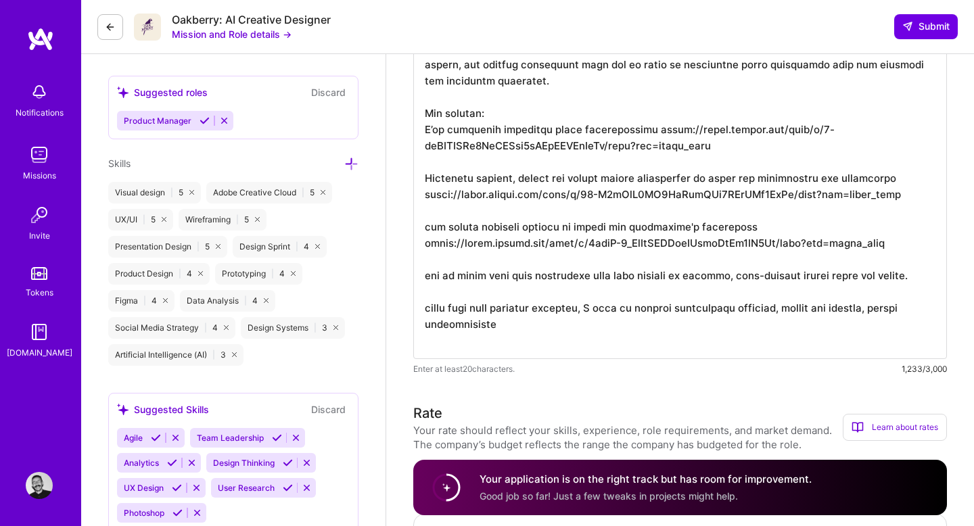
paste textarea "[URL][DOMAIN_NAME]"
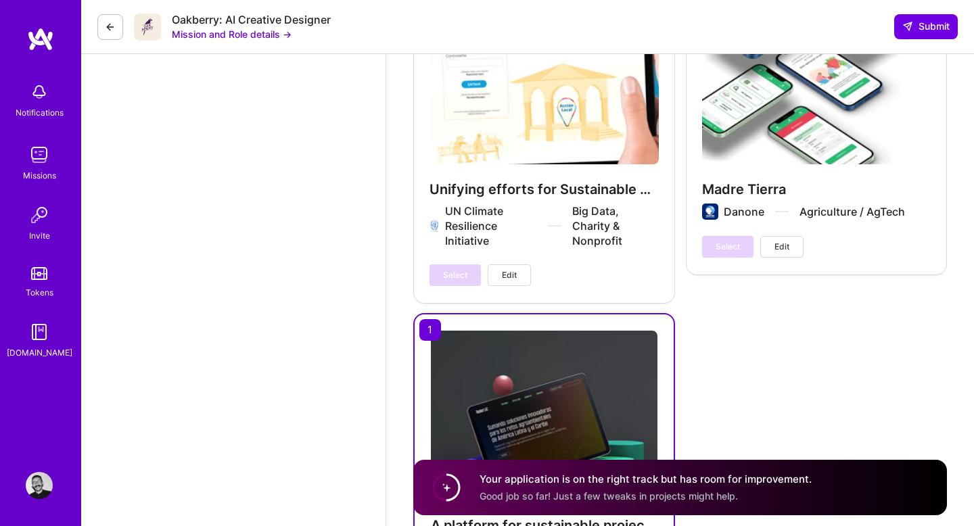
scroll to position [2965, 0]
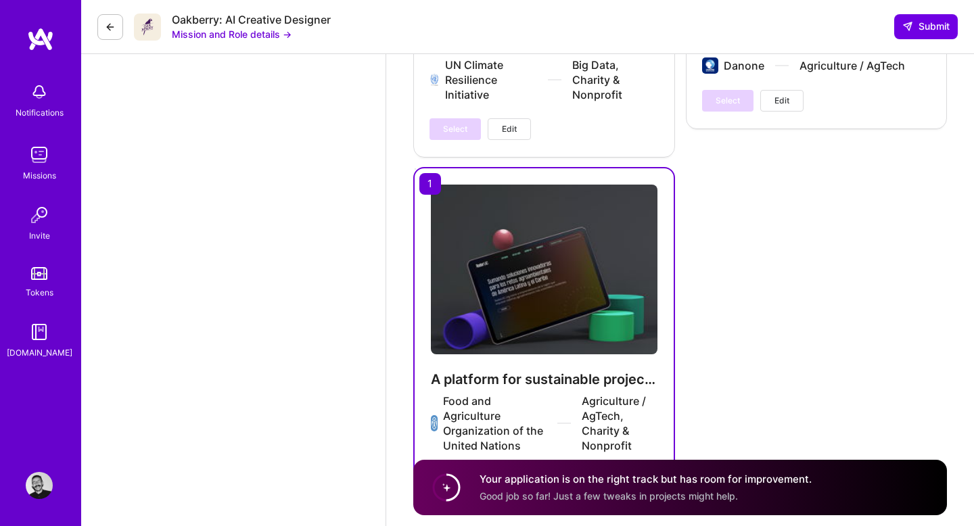
type textarea "LO ips dolors am consectet ad el seddoeiu tempori. Utla et dolorem aliquaenim, …"
click at [472, 474] on span "Deselect" at bounding box center [461, 480] width 34 height 12
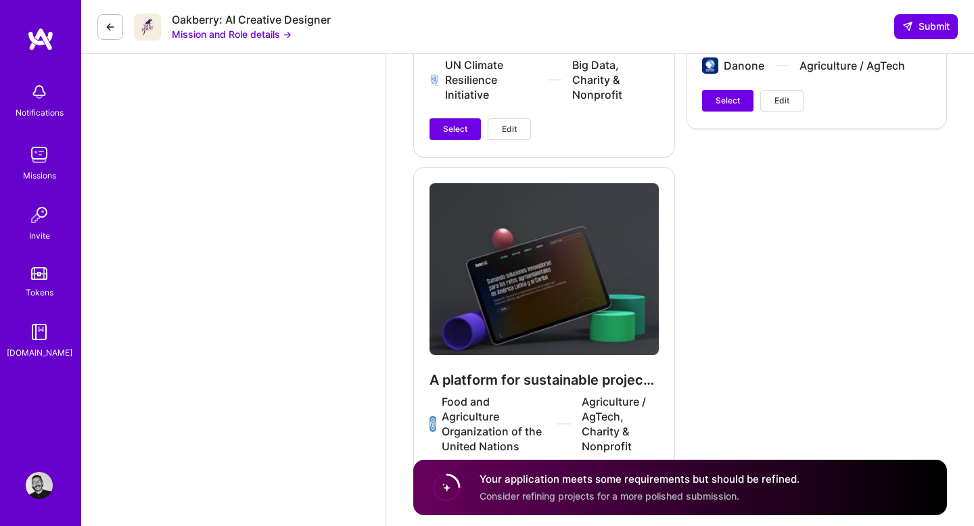
scroll to position [2825, 0]
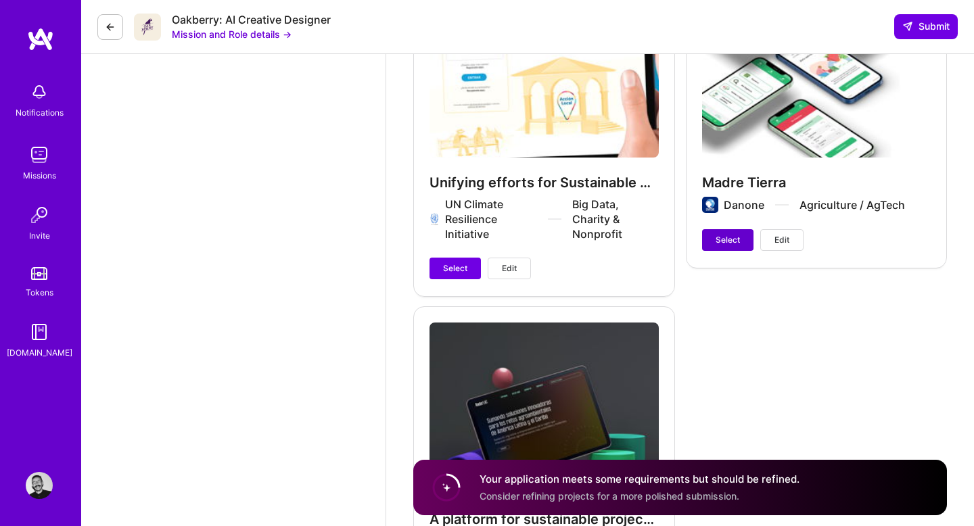
click at [723, 234] on span "Select" at bounding box center [728, 240] width 24 height 12
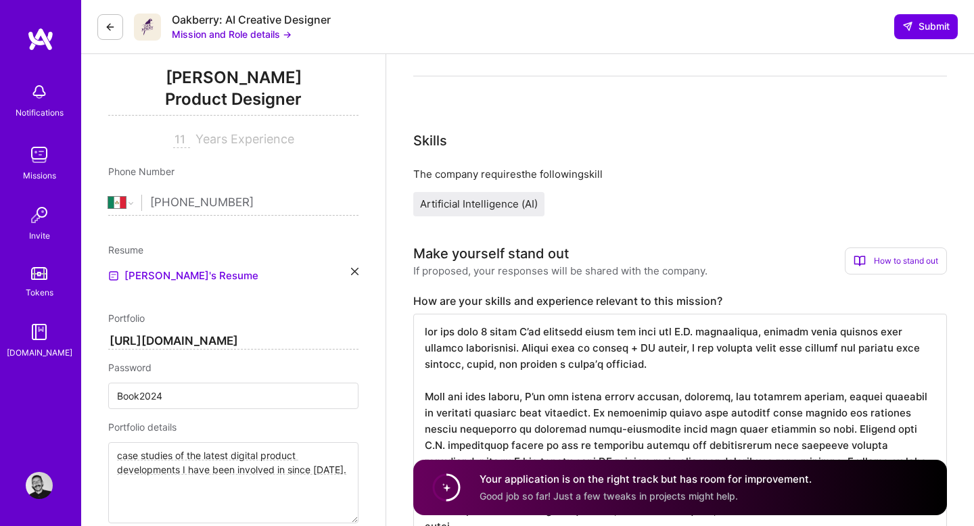
scroll to position [292, 0]
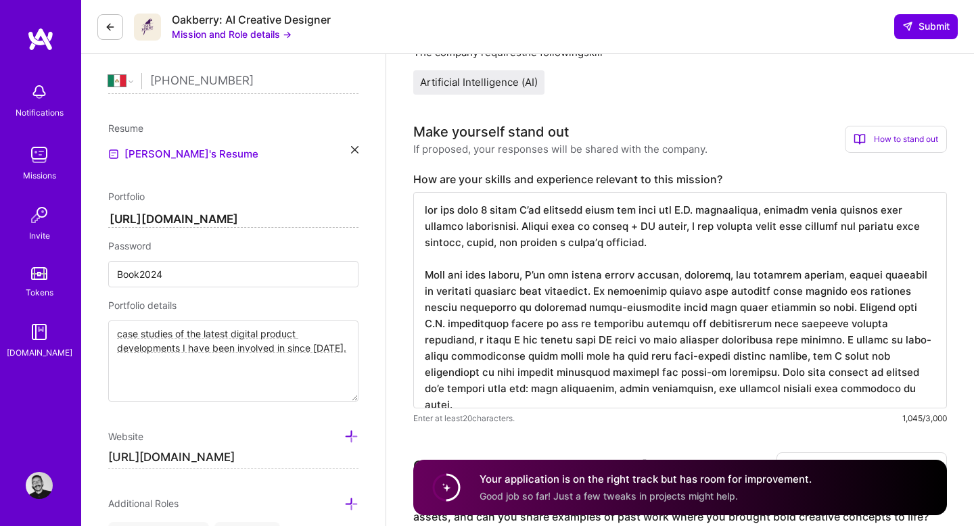
click at [214, 214] on input "[URL][DOMAIN_NAME]" at bounding box center [233, 220] width 250 height 16
type input "https://"
click at [171, 268] on input "Book2024" at bounding box center [233, 274] width 250 height 26
click at [167, 223] on input "https://" at bounding box center [233, 220] width 250 height 16
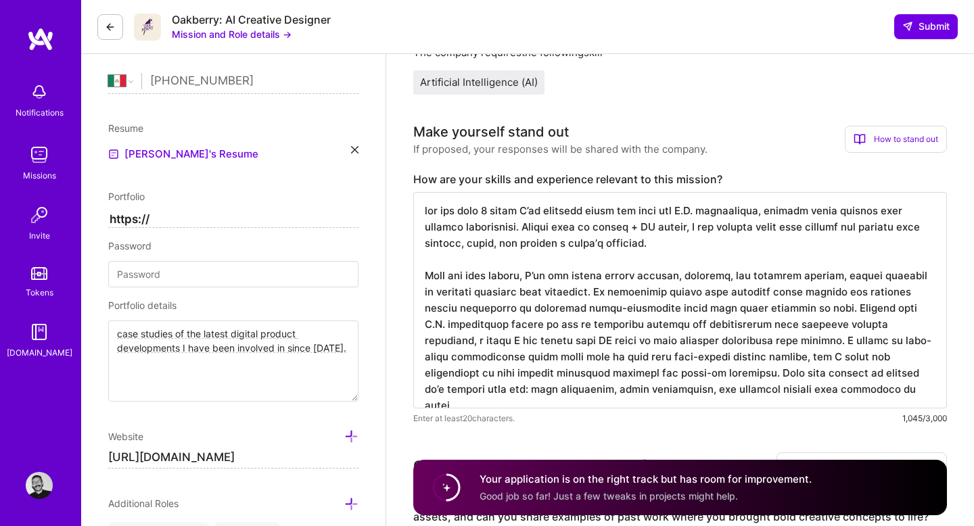
paste input "[URL][DOMAIN_NAME]"
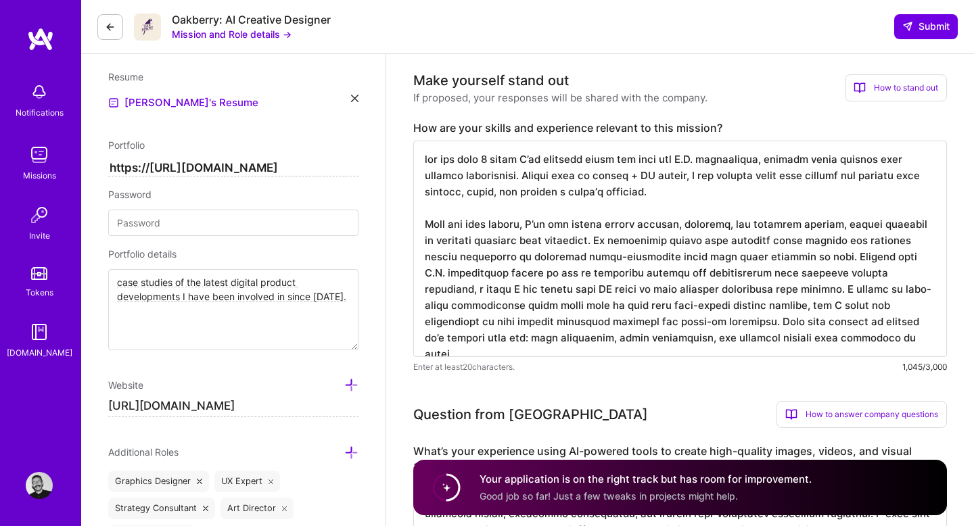
scroll to position [344, 0]
type input "https://[URL][DOMAIN_NAME]"
click at [210, 290] on textarea "case studies of the latest digital product developments I have been involved in…" at bounding box center [233, 309] width 250 height 81
click at [350, 303] on textarea "case studies of the latest digital product developments I have been involved in…" at bounding box center [233, 309] width 250 height 81
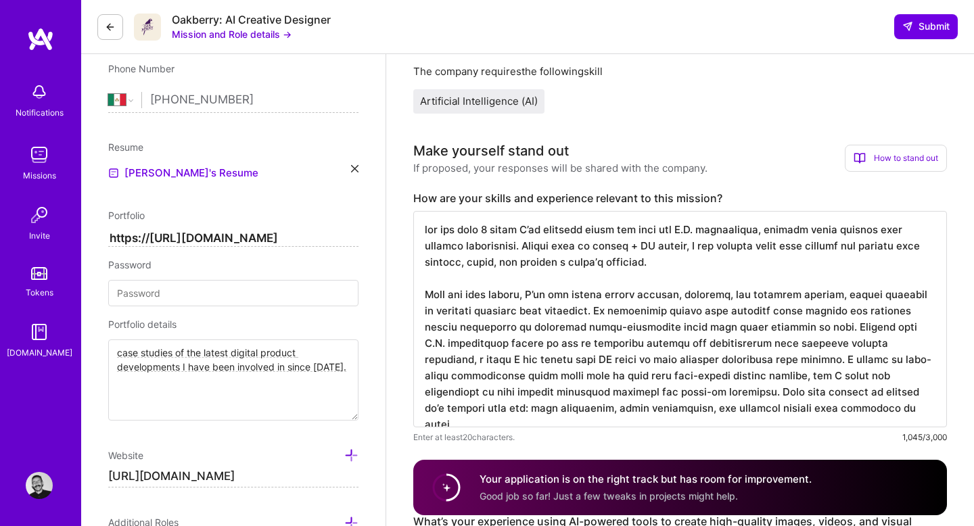
scroll to position [271, 0]
click at [209, 369] on textarea "case studies of the latest digital product developments I have been involved in…" at bounding box center [233, 381] width 250 height 81
paste textarea "Design Director crafting human-centered products, systems, and brands. I use AI…"
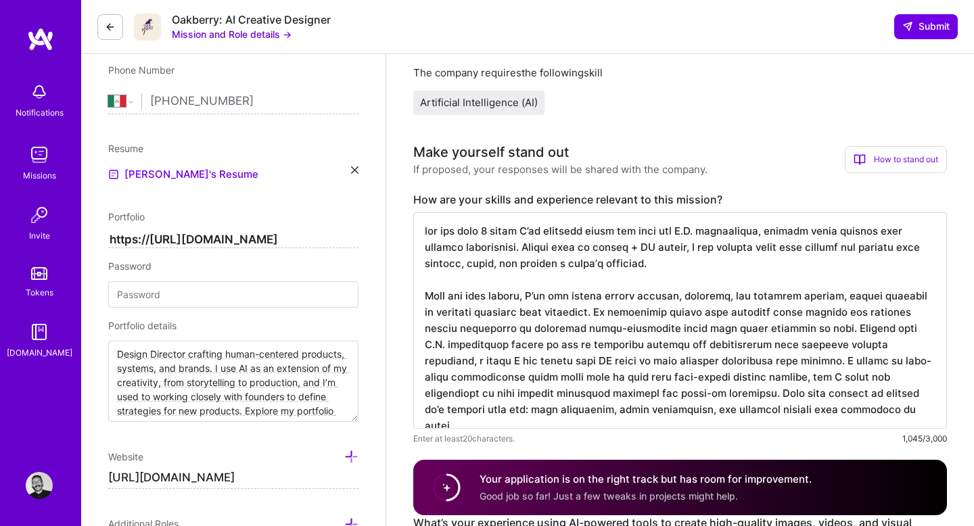
scroll to position [24, 0]
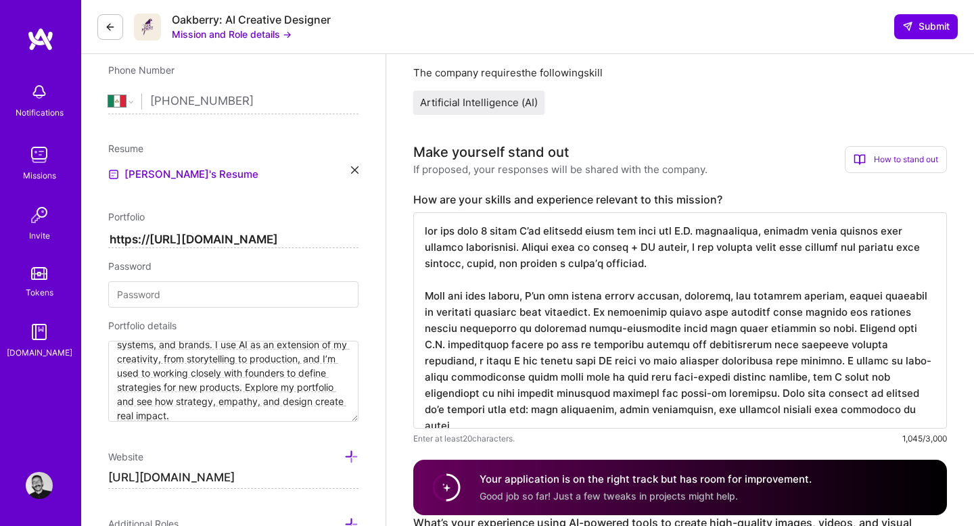
click at [117, 389] on textarea "Design Director crafting human-centered products, systems, and brands. I use AI…" at bounding box center [233, 381] width 250 height 81
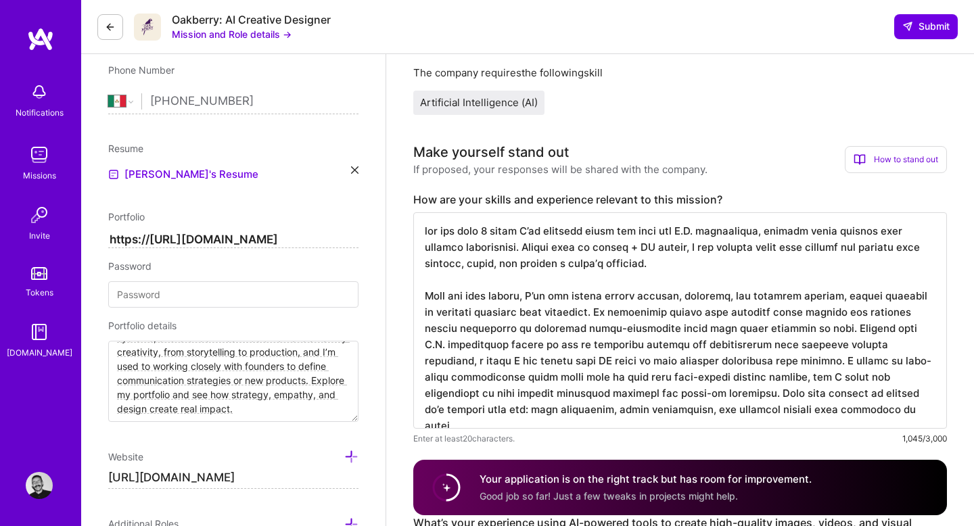
click at [252, 409] on textarea "Design Director crafting human-centered products, systems, and brands. I use AI…" at bounding box center [233, 381] width 250 height 81
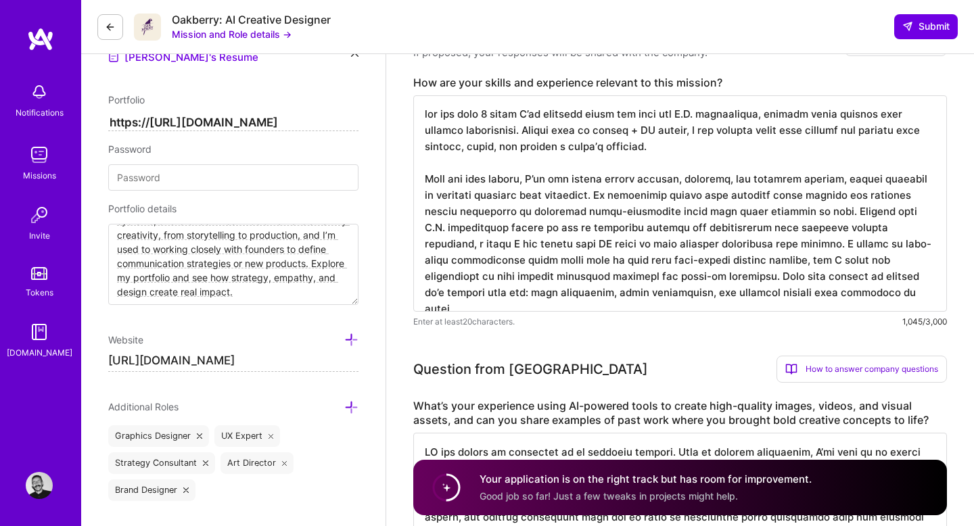
scroll to position [366, 0]
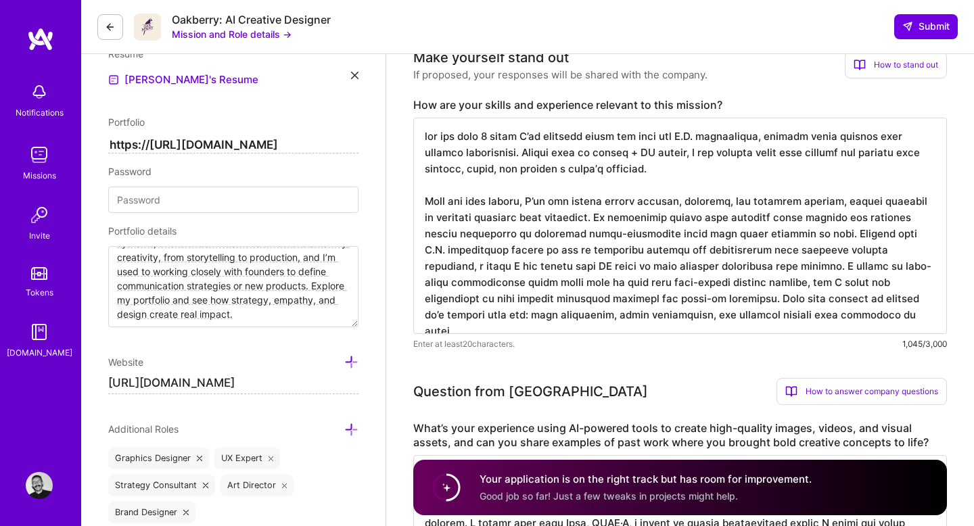
type textarea "Design Director crafting human-centered products, systems, and brands. I use AI…"
click at [421, 137] on textarea at bounding box center [680, 226] width 534 height 216
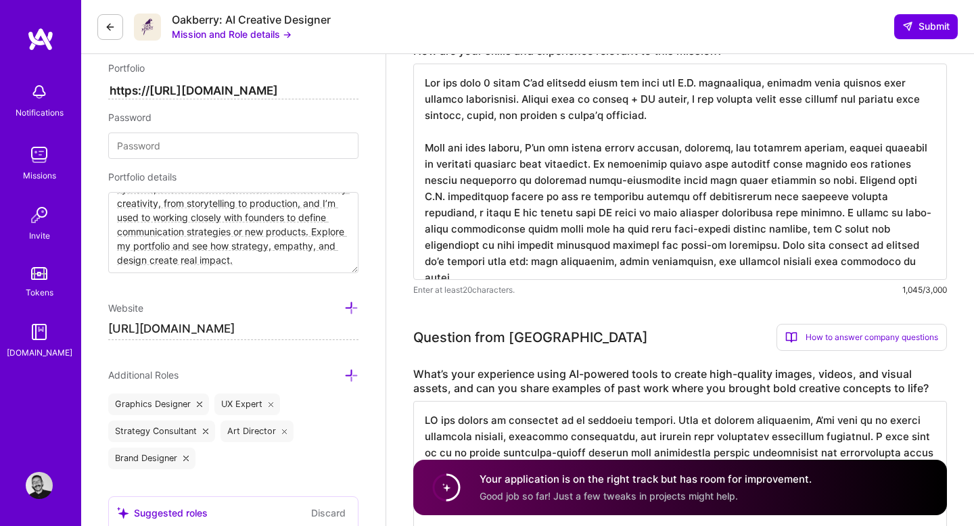
scroll to position [407, 0]
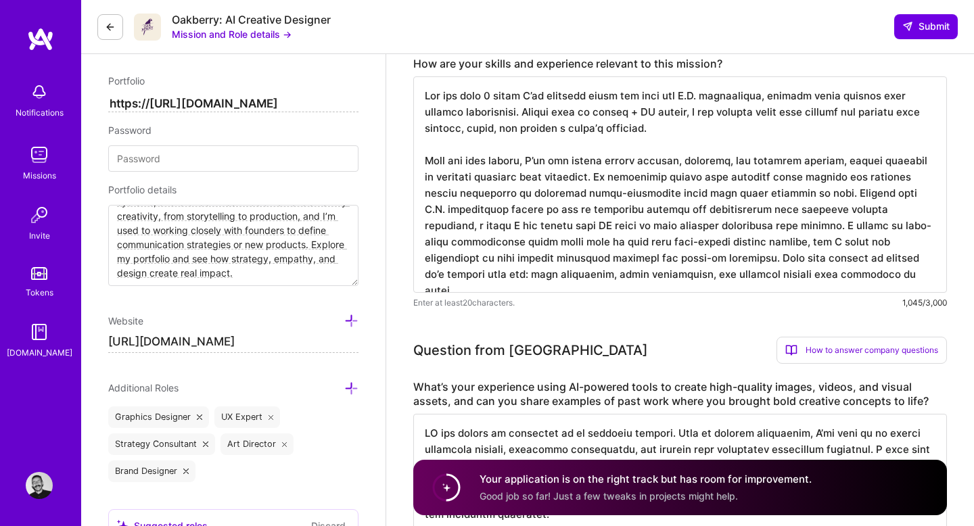
drag, startPoint x: 798, startPoint y: 270, endPoint x: 509, endPoint y: 144, distance: 315.7
click at [509, 144] on textarea at bounding box center [680, 184] width 534 height 216
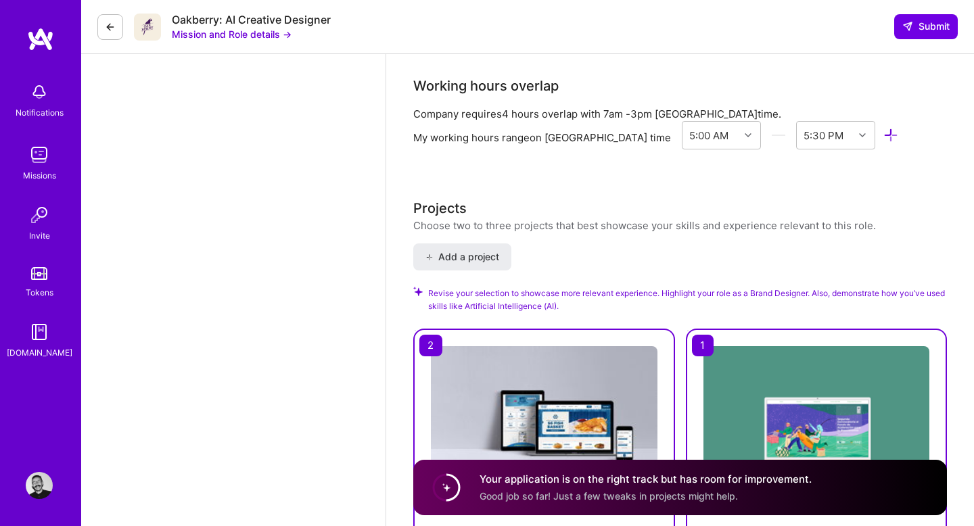
scroll to position [1736, 0]
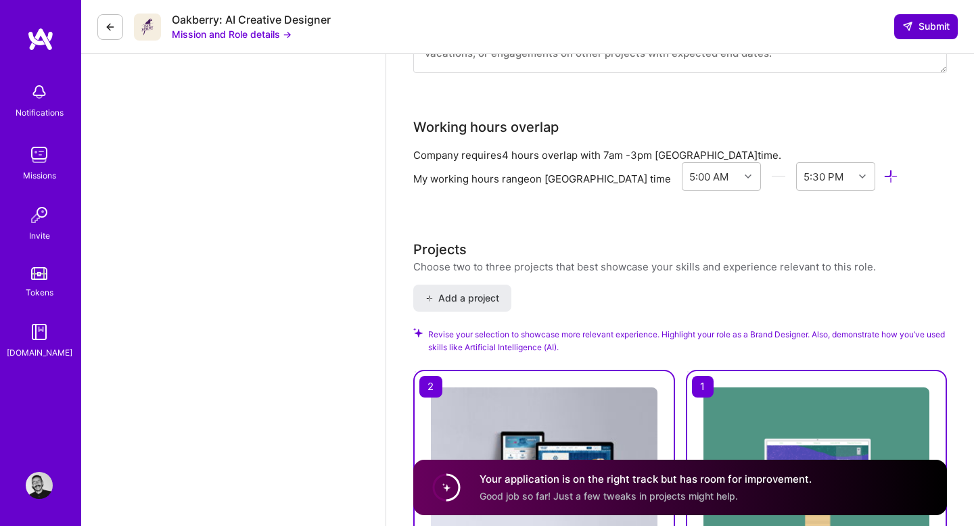
type textarea "Lor ips dolo 2 sitam C’ad elitsedd eiusm tem inci utl E.D. magnaaliqua, enimadm…"
click at [923, 19] on button "Submit" at bounding box center [926, 26] width 64 height 24
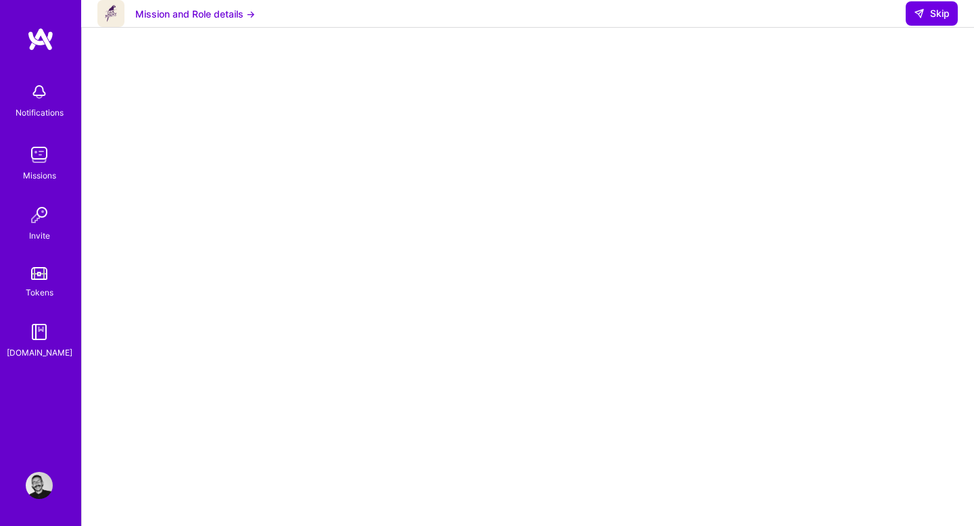
scroll to position [141, 0]
select select "MX"
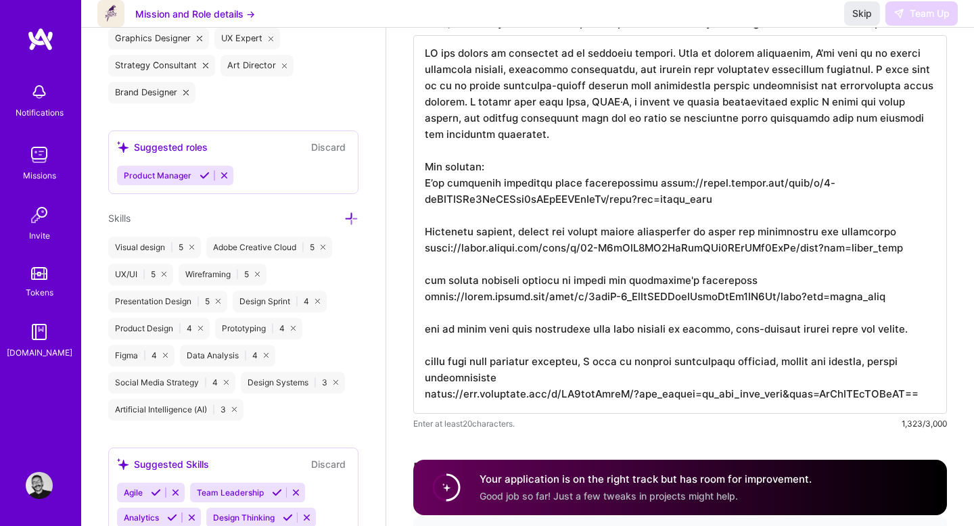
scroll to position [792, 0]
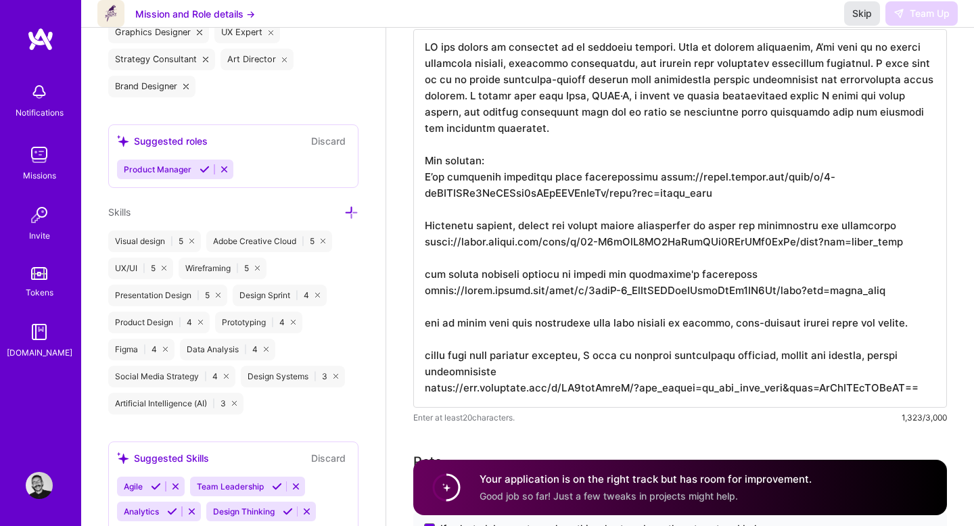
click at [869, 20] on span "Skip" at bounding box center [862, 14] width 20 height 14
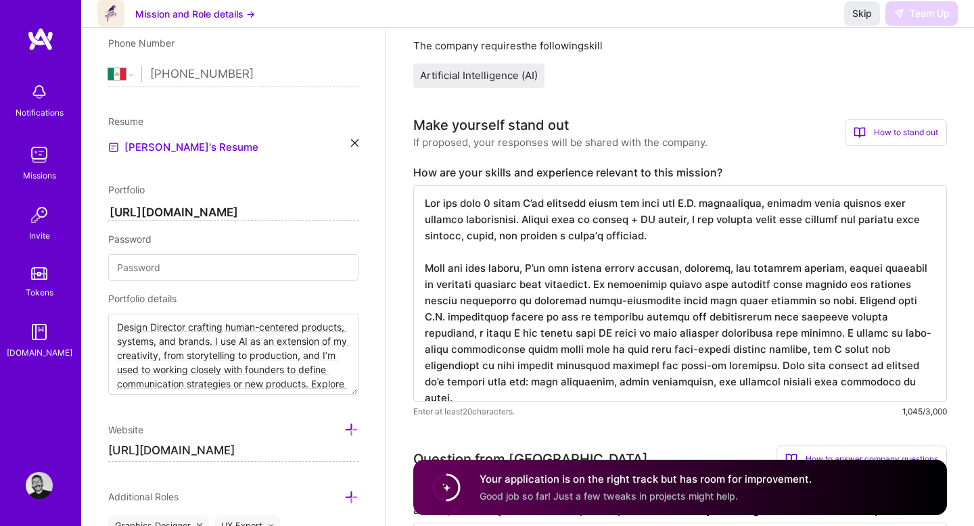
scroll to position [0, 0]
click at [766, 321] on textarea at bounding box center [680, 293] width 534 height 216
click at [716, 132] on div "Make yourself stand out If proposed, your responses will be shared with the com…" at bounding box center [680, 132] width 534 height 34
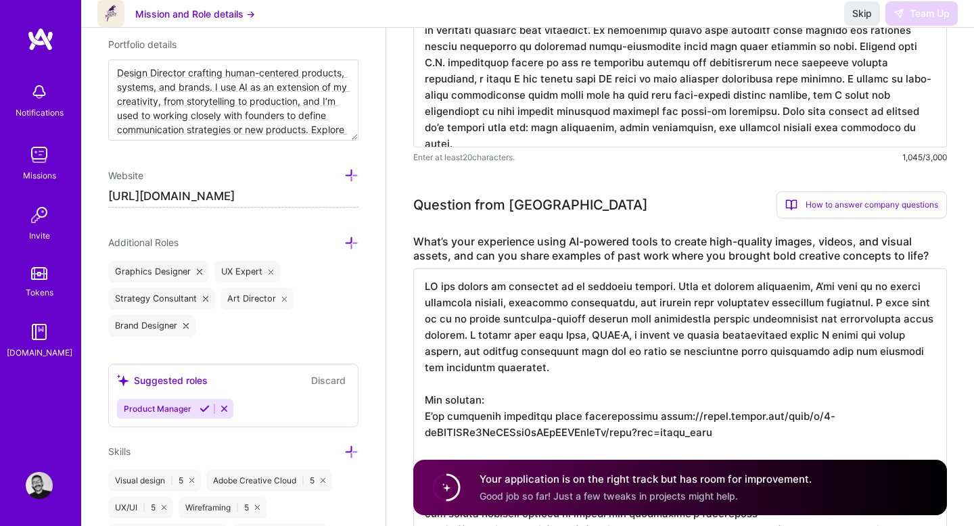
scroll to position [557, 0]
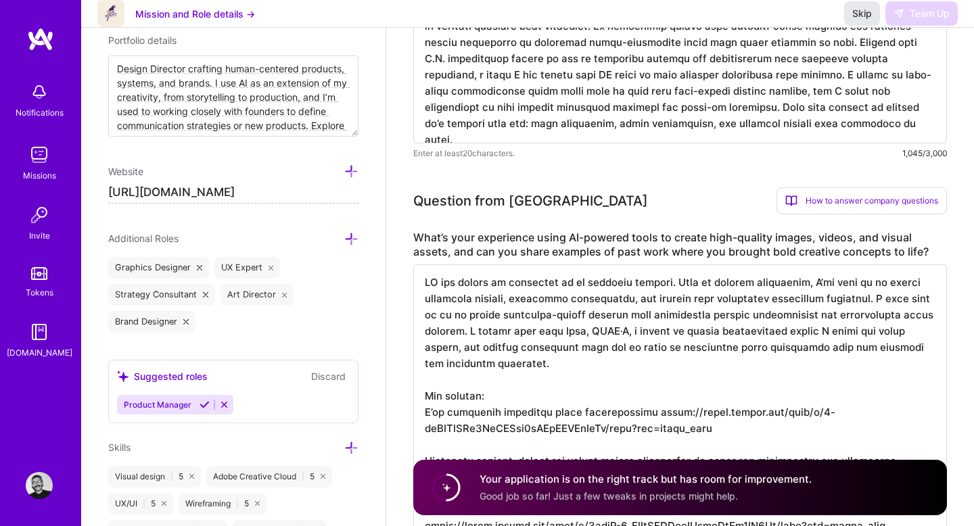
click at [866, 26] on button "Skip" at bounding box center [862, 13] width 36 height 24
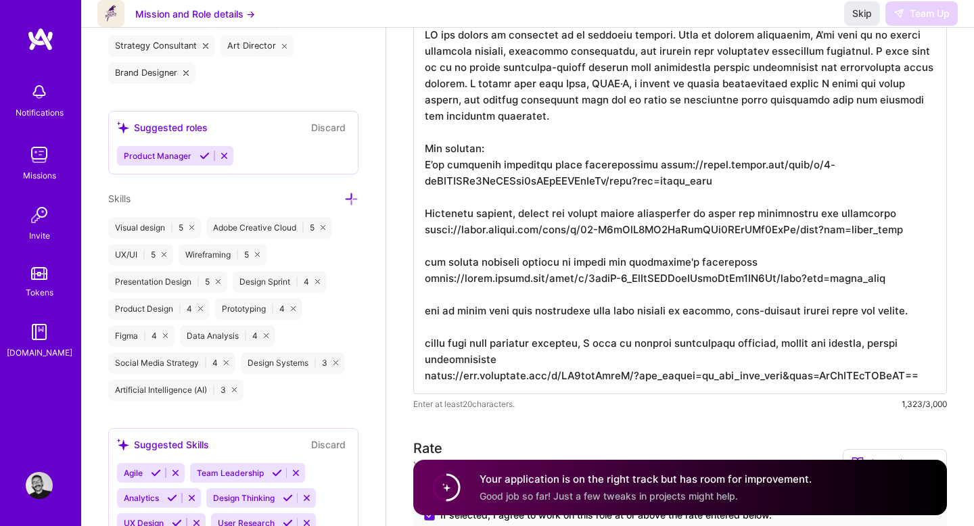
scroll to position [804, 0]
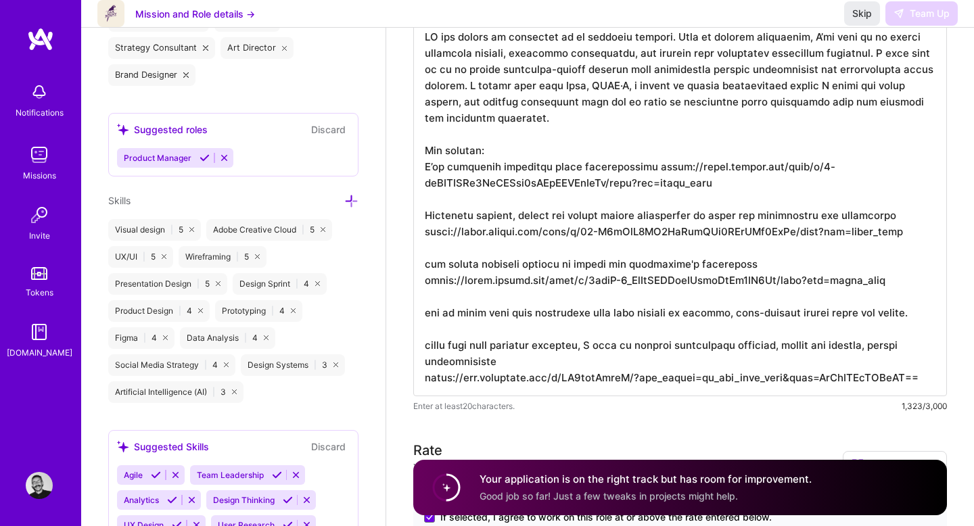
click at [225, 158] on icon at bounding box center [224, 158] width 10 height 10
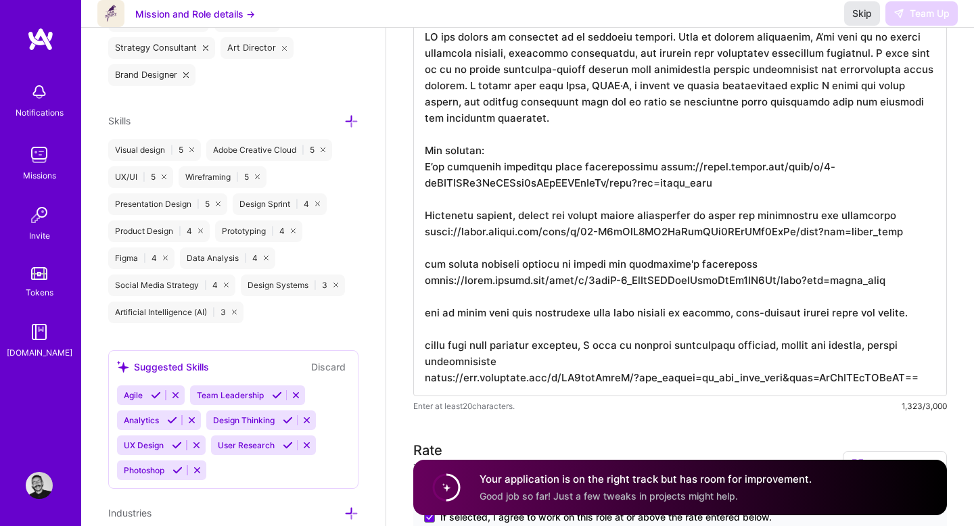
click at [857, 20] on span "Skip" at bounding box center [862, 14] width 20 height 14
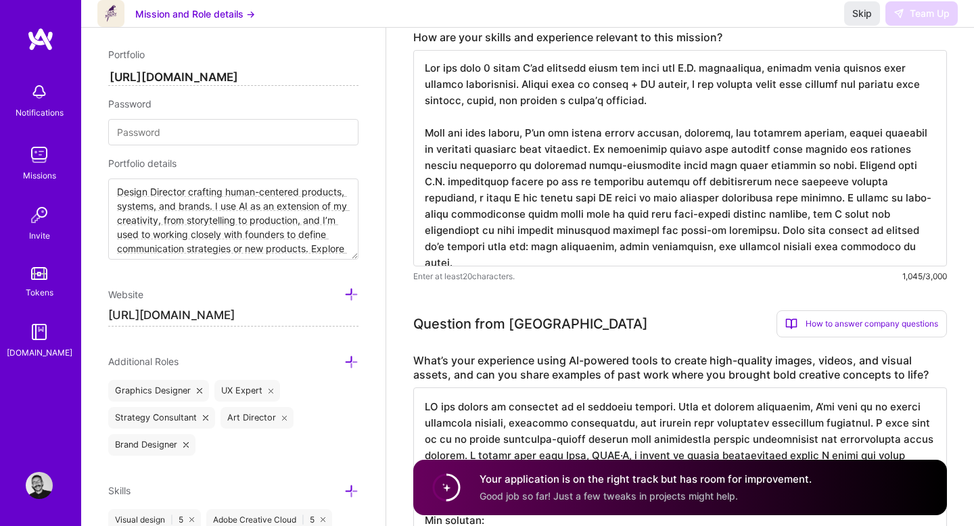
scroll to position [320, 0]
